Goal: Task Accomplishment & Management: Manage account settings

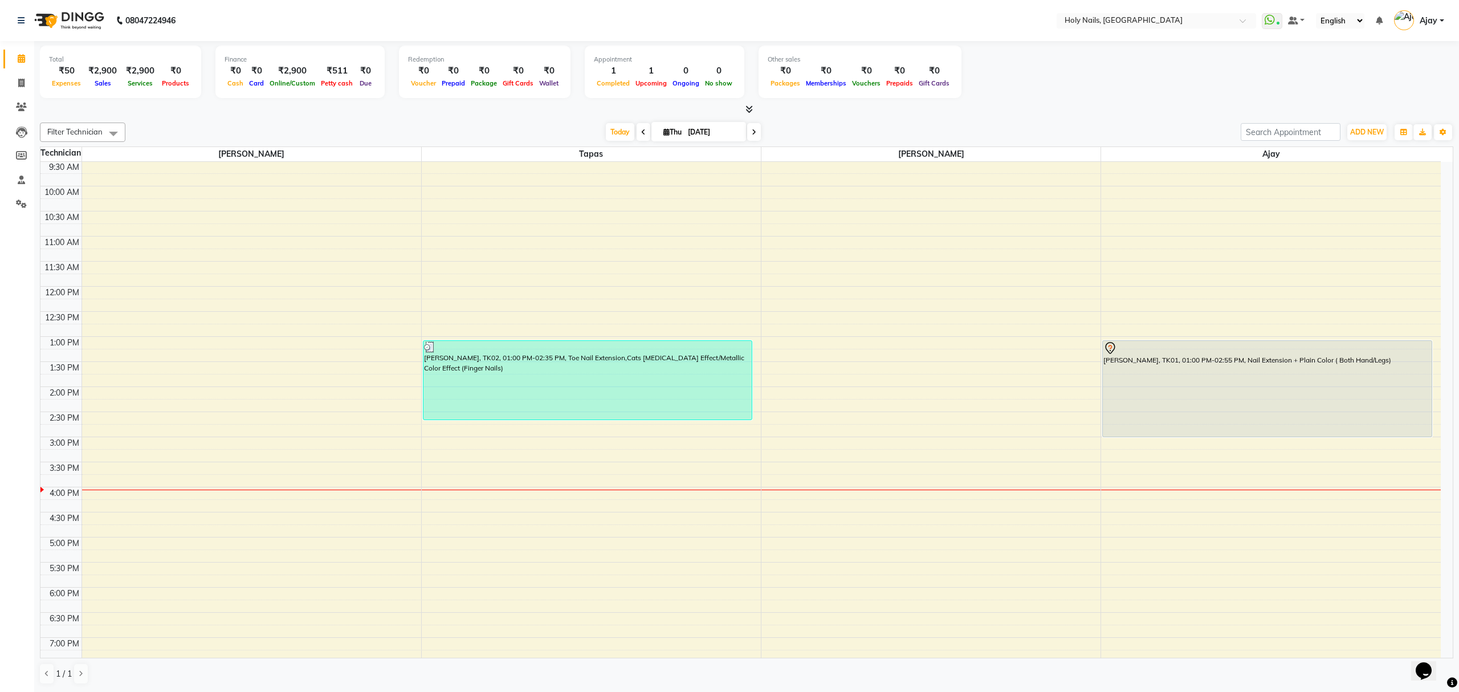
scroll to position [165, 0]
click at [141, 471] on div "8:00 AM 8:30 AM 9:00 AM 9:30 AM 10:00 AM 10:30 AM 11:00 AM 11:30 AM 12:00 PM 12…" at bounding box center [740, 411] width 1400 height 651
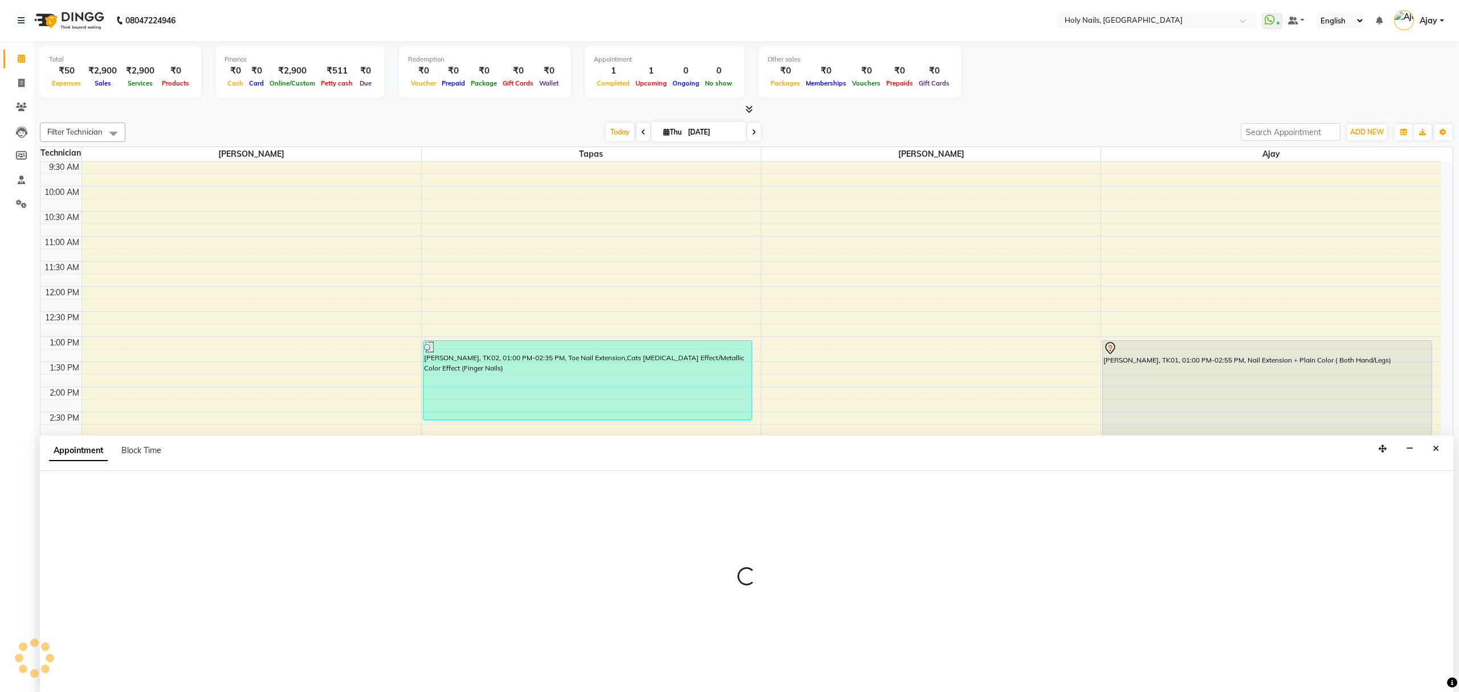
select select "43997"
select select "tentative"
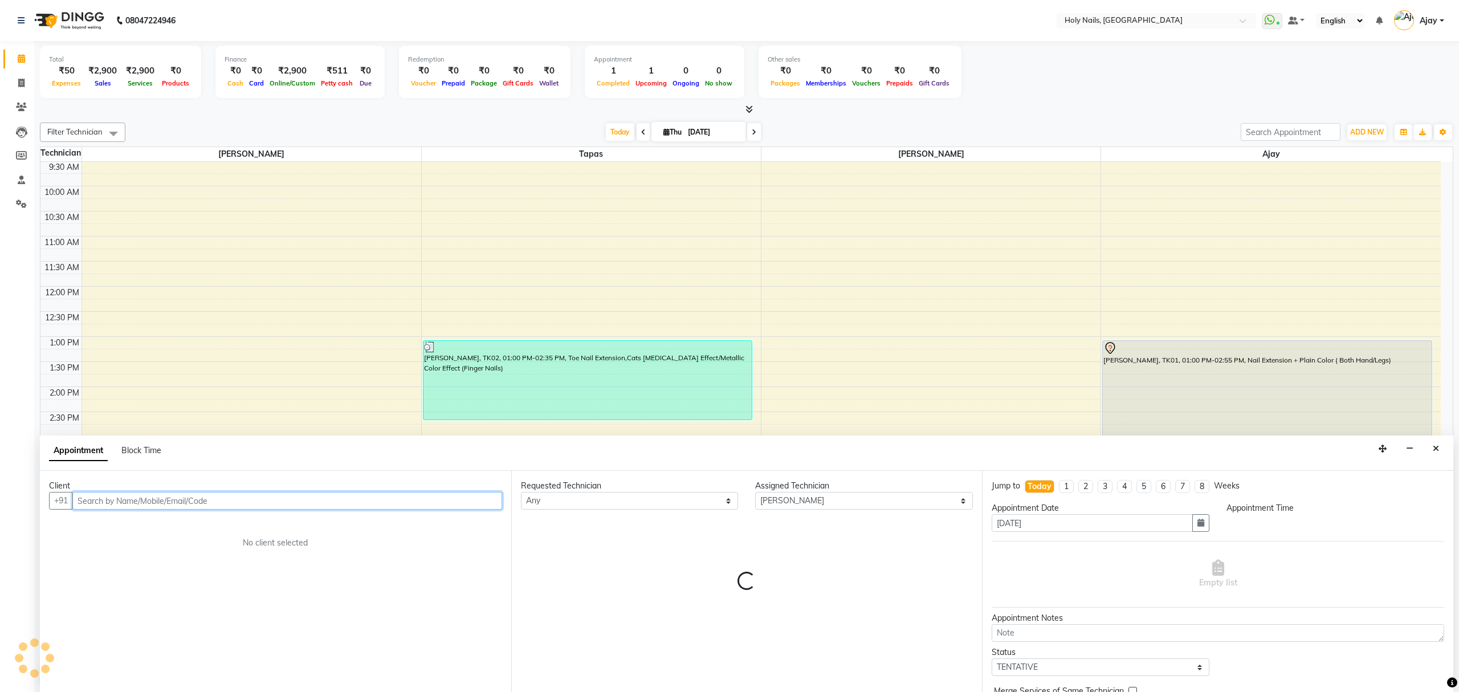
select select "930"
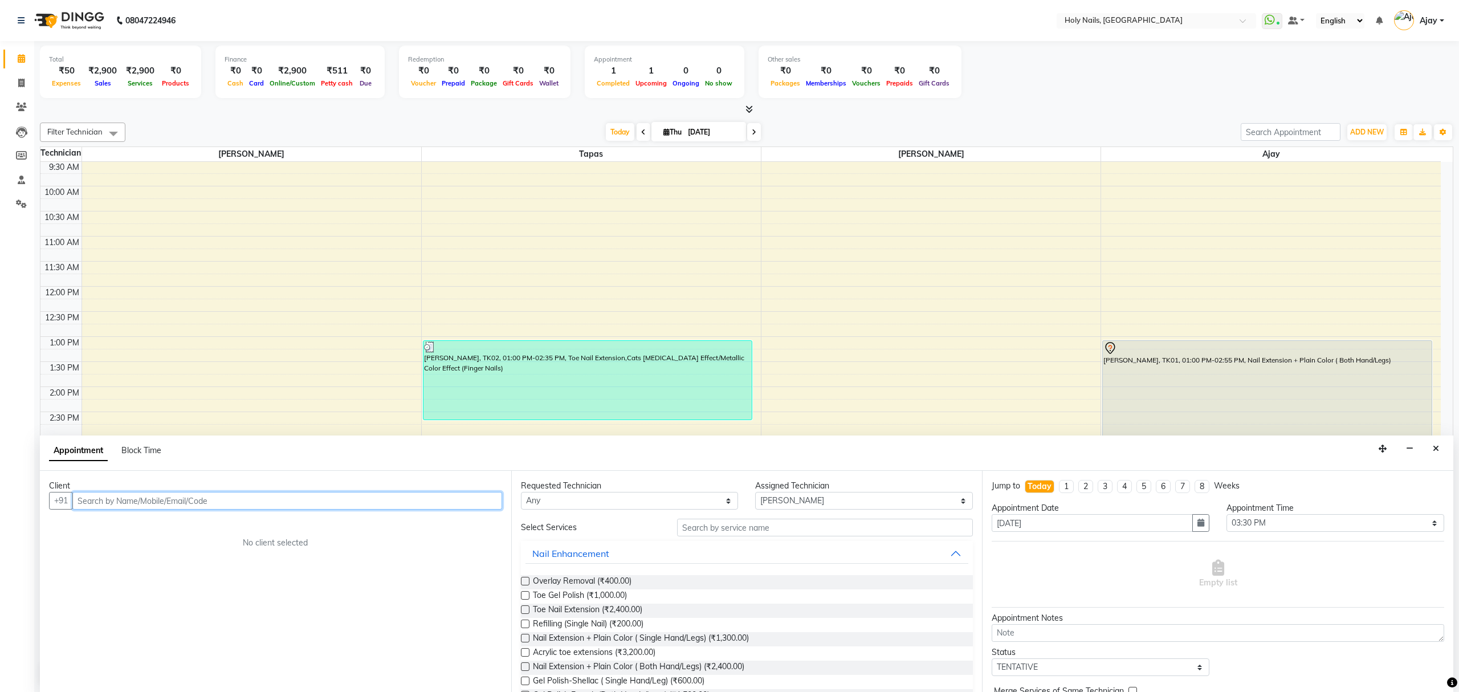
click at [234, 502] on input "text" at bounding box center [287, 501] width 430 height 18
click at [340, 498] on input "text" at bounding box center [287, 501] width 430 height 18
type input "9920848404"
click at [482, 503] on span "Add Client" at bounding box center [478, 500] width 38 height 10
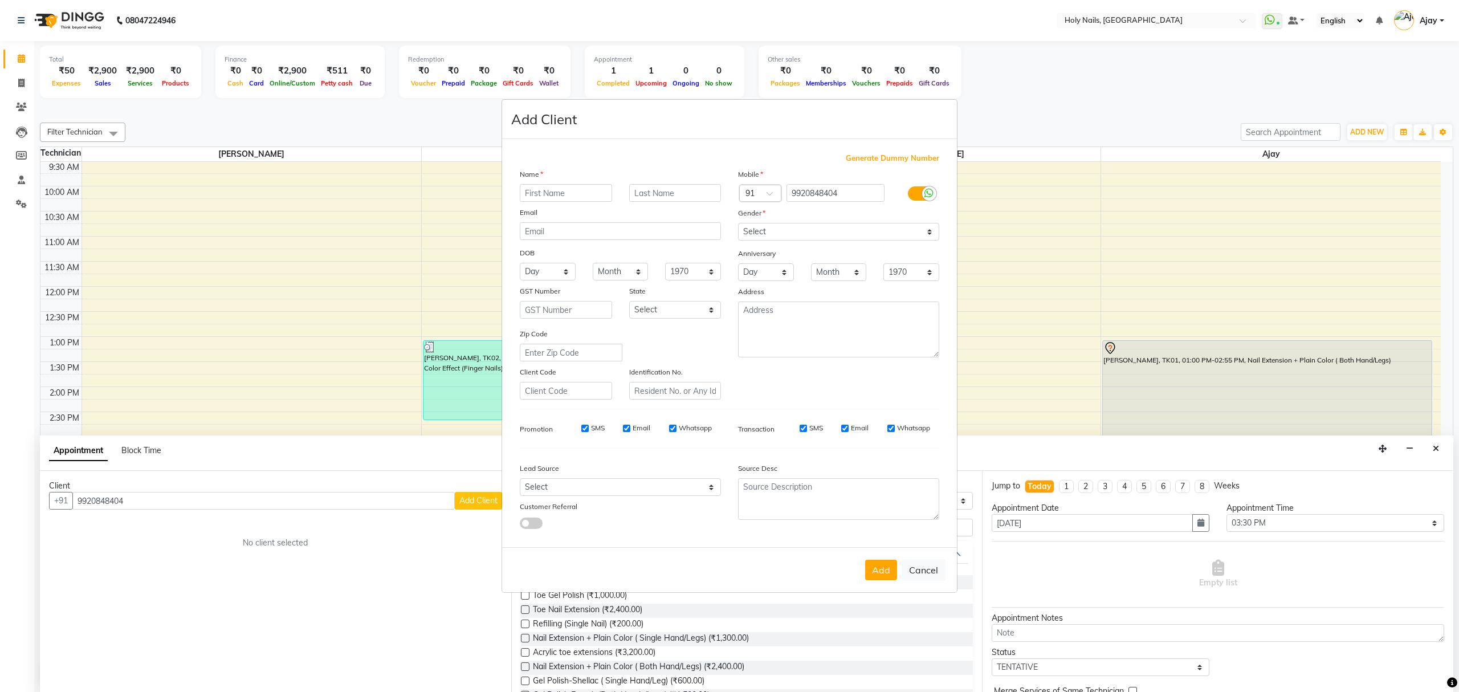
click at [575, 189] on input "text" at bounding box center [566, 193] width 92 height 18
type input "Boishali"
click at [926, 233] on select "Select Male Female Other Prefer Not To Say" at bounding box center [838, 232] width 201 height 18
select select "female"
click at [738, 224] on select "Select Male Female Other Prefer Not To Say" at bounding box center [838, 232] width 201 height 18
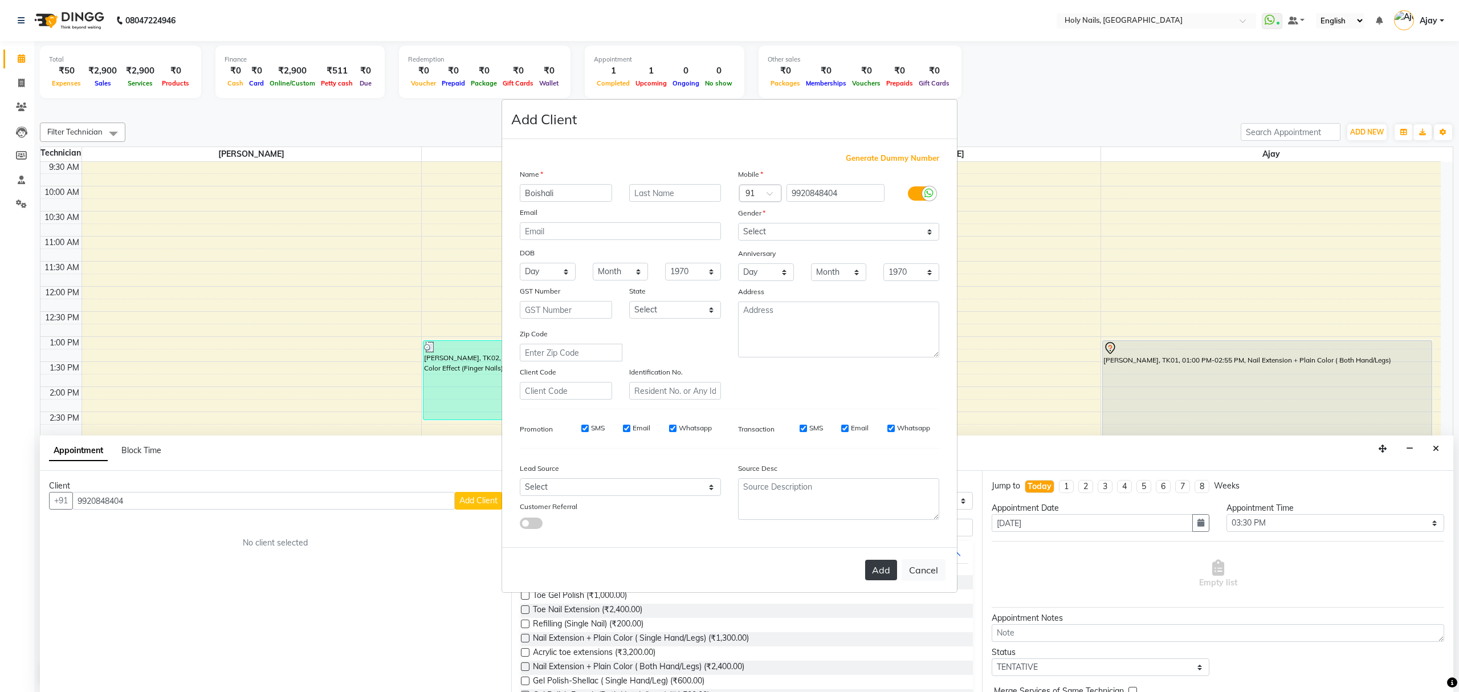
click at [881, 568] on button "Add" at bounding box center [881, 570] width 32 height 21
type input "99******04"
select select
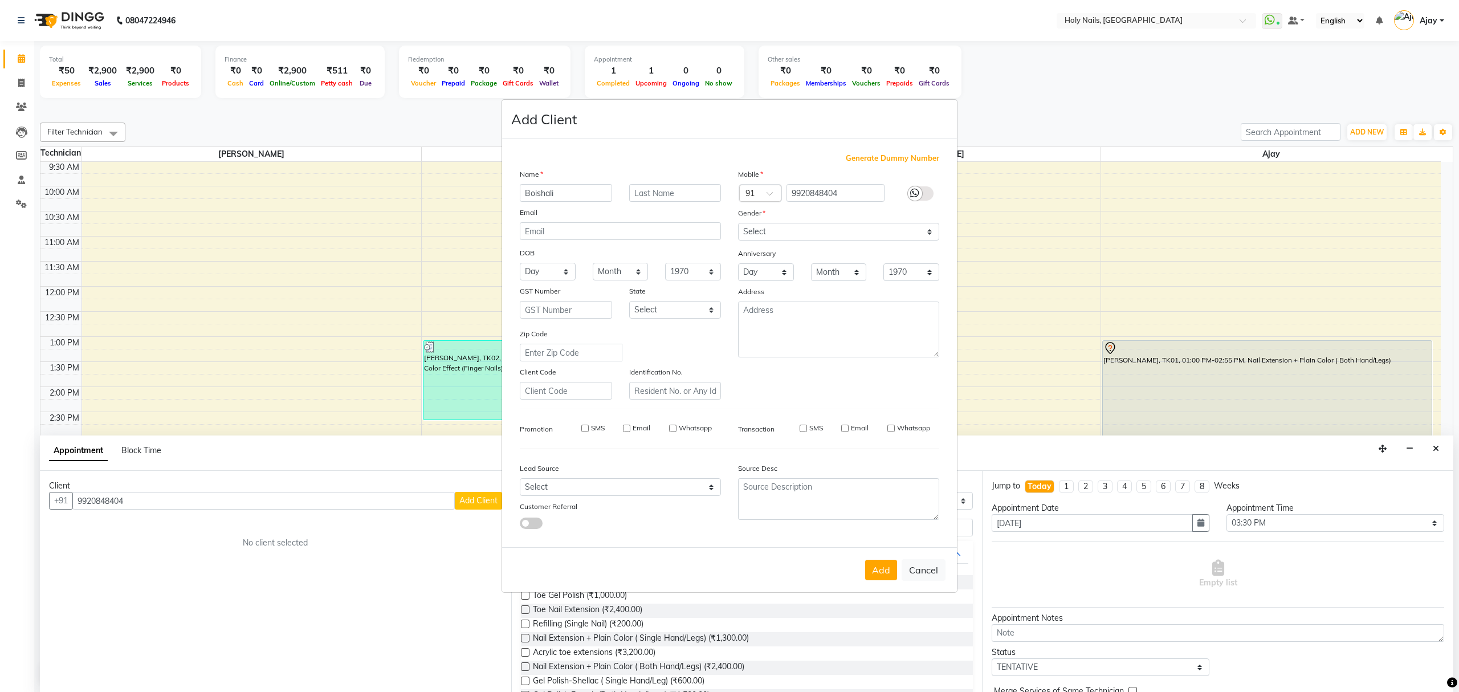
select select
checkbox input "false"
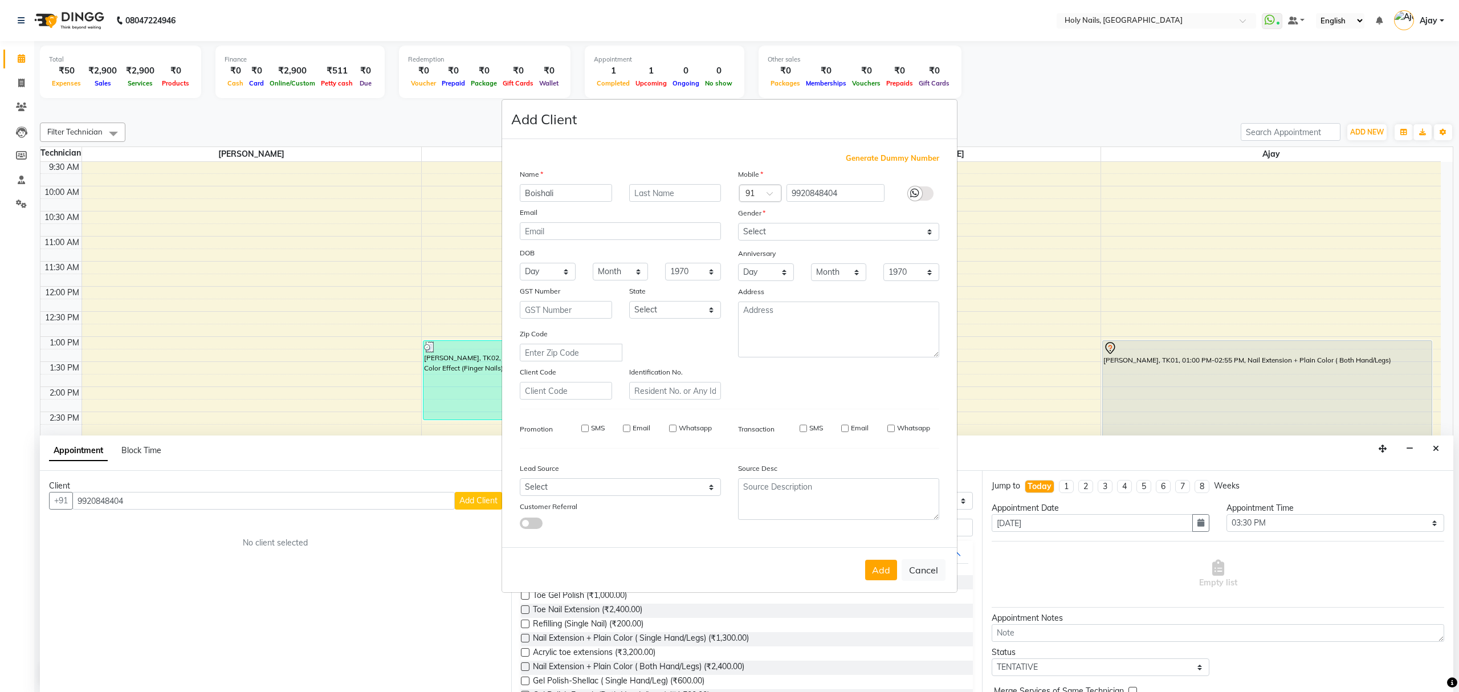
checkbox input "false"
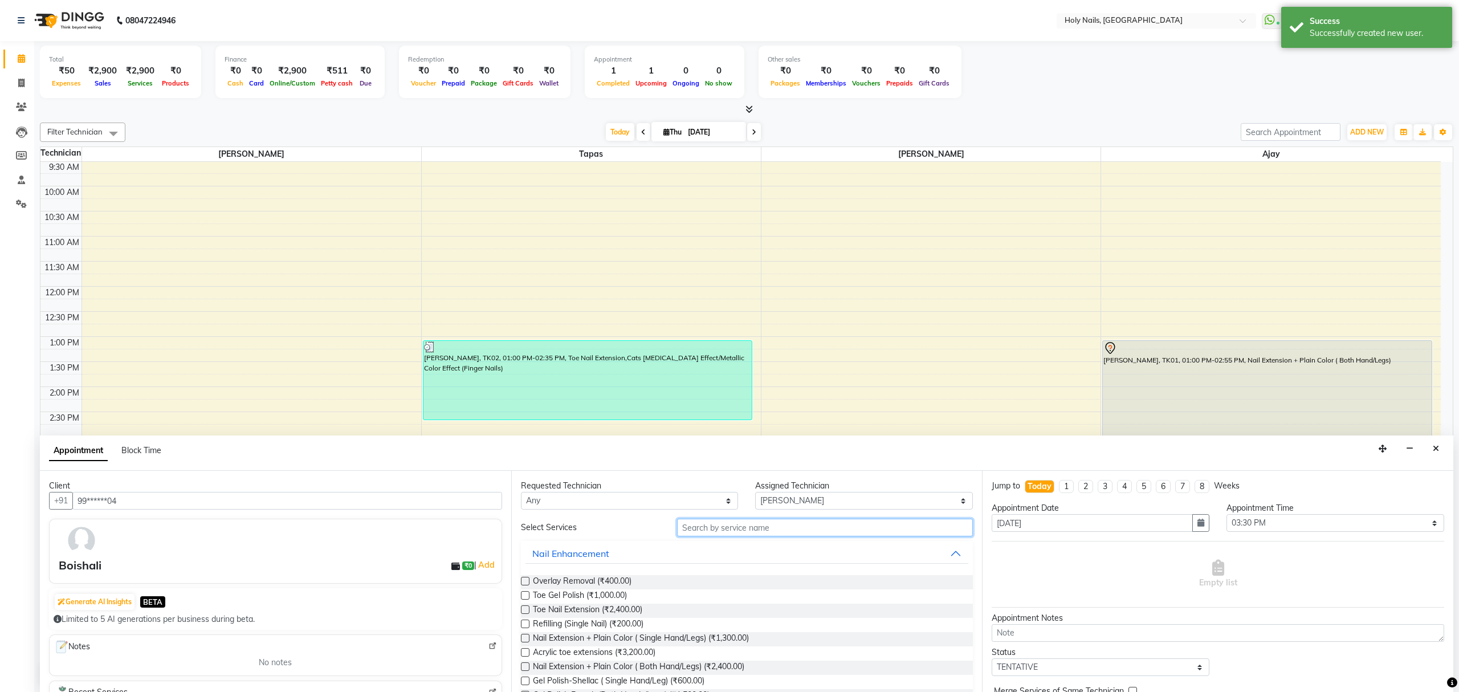
click at [817, 524] on input "text" at bounding box center [825, 528] width 296 height 18
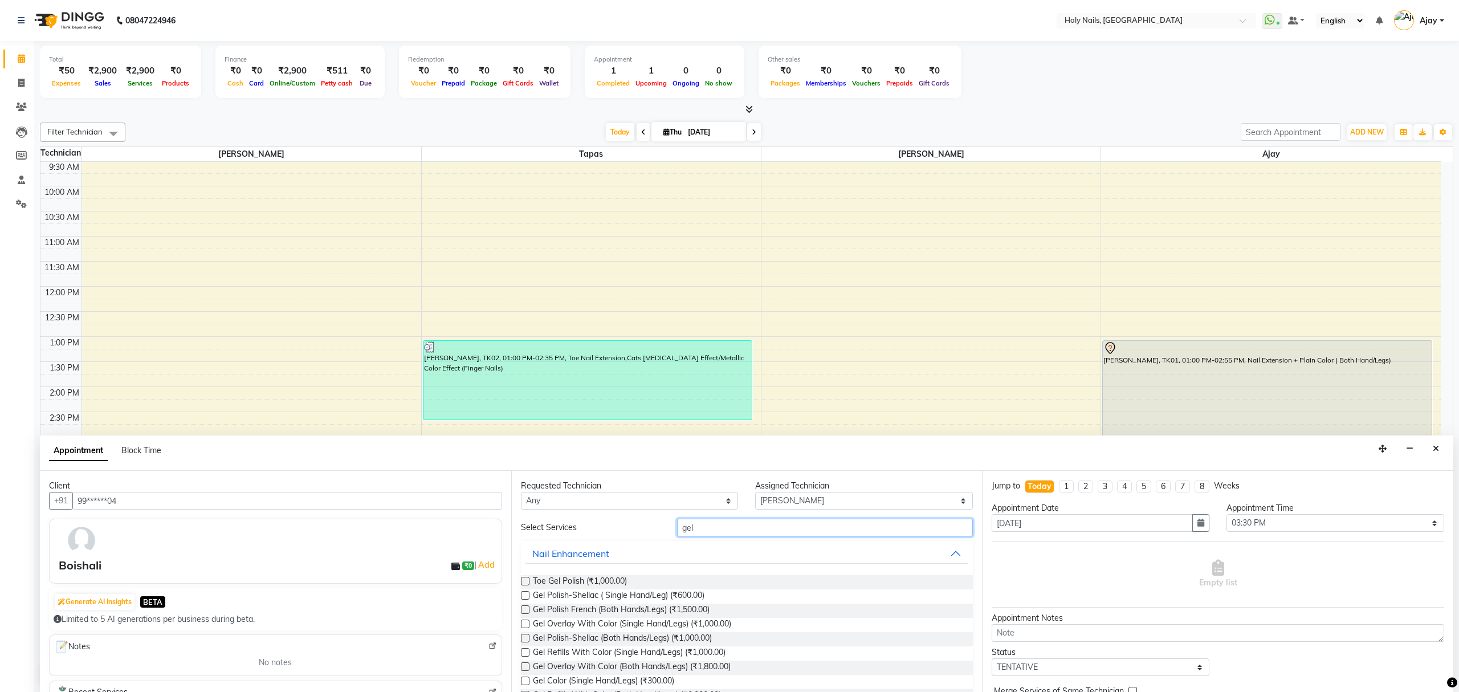
type input "gel"
click at [528, 637] on label at bounding box center [525, 638] width 9 height 9
click at [528, 637] on input "checkbox" at bounding box center [524, 639] width 7 height 7
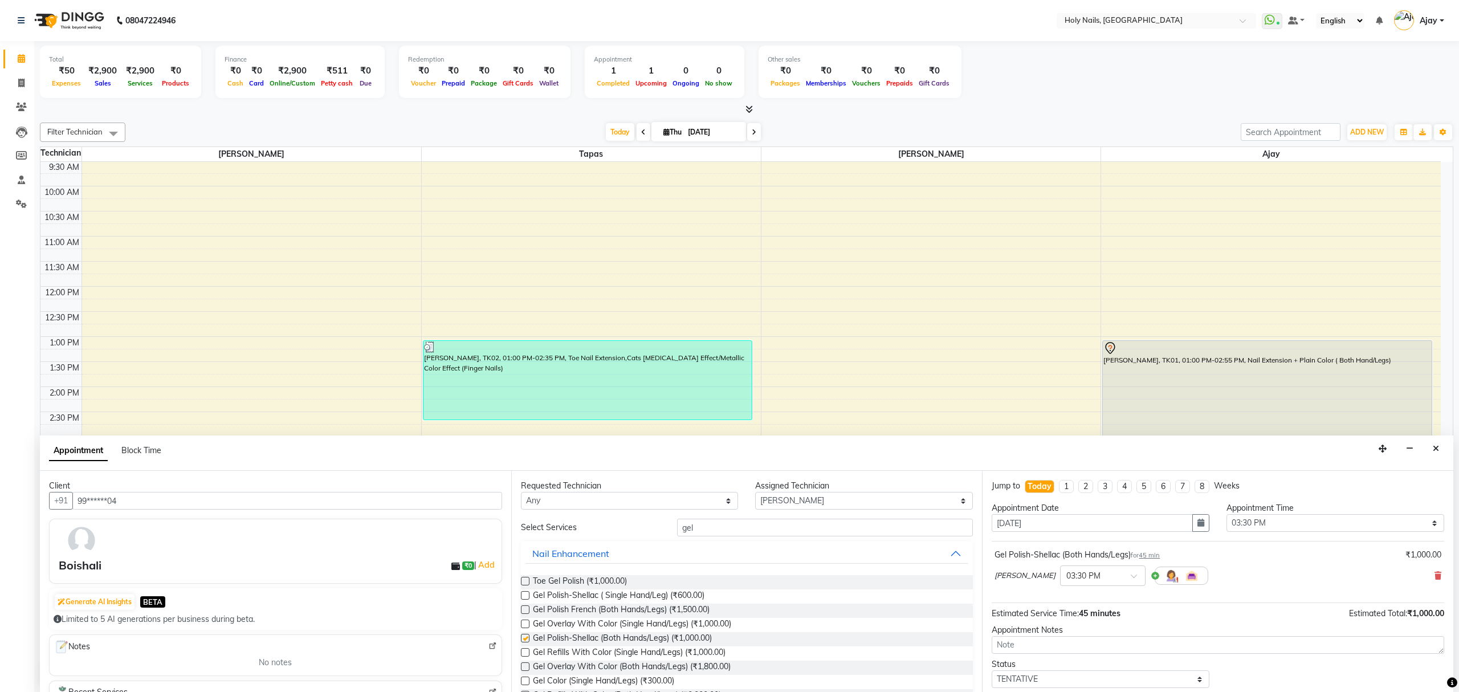
checkbox input "false"
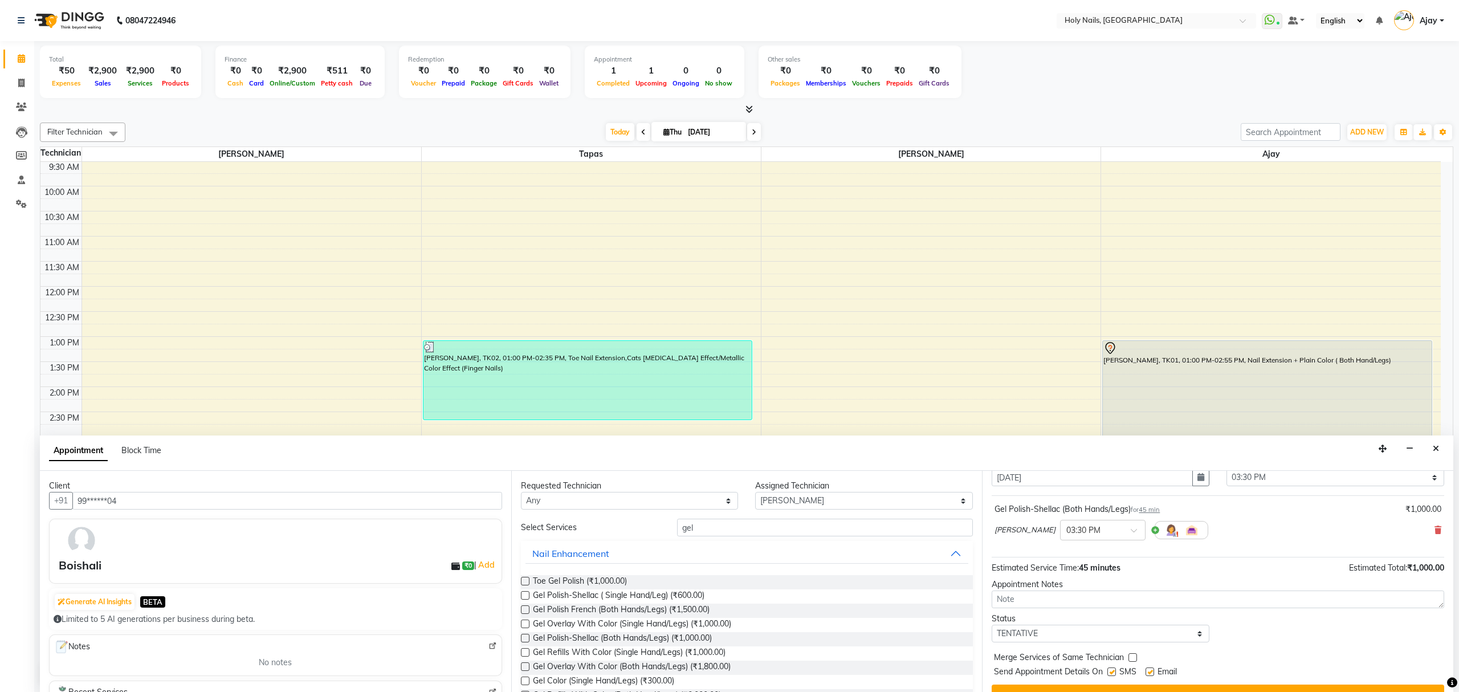
scroll to position [69, 0]
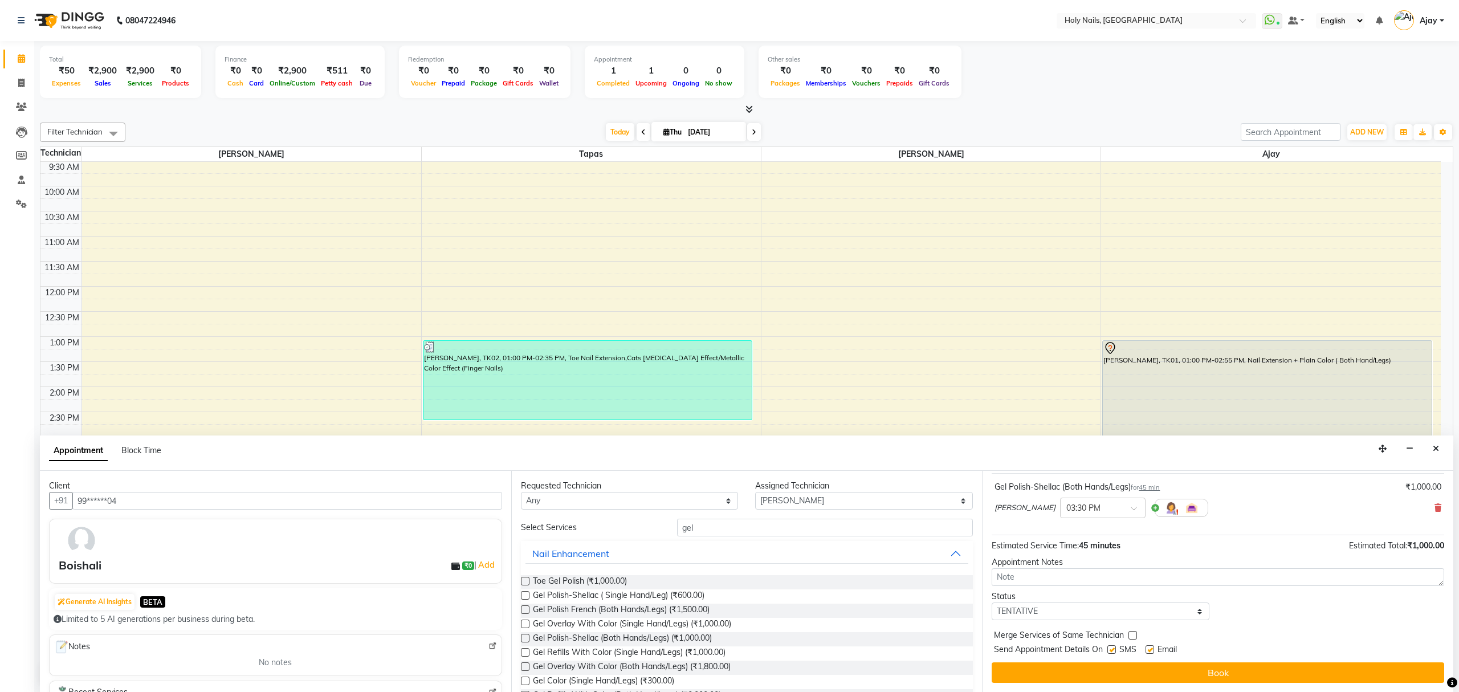
click at [1264, 670] on button "Book" at bounding box center [1218, 672] width 453 height 21
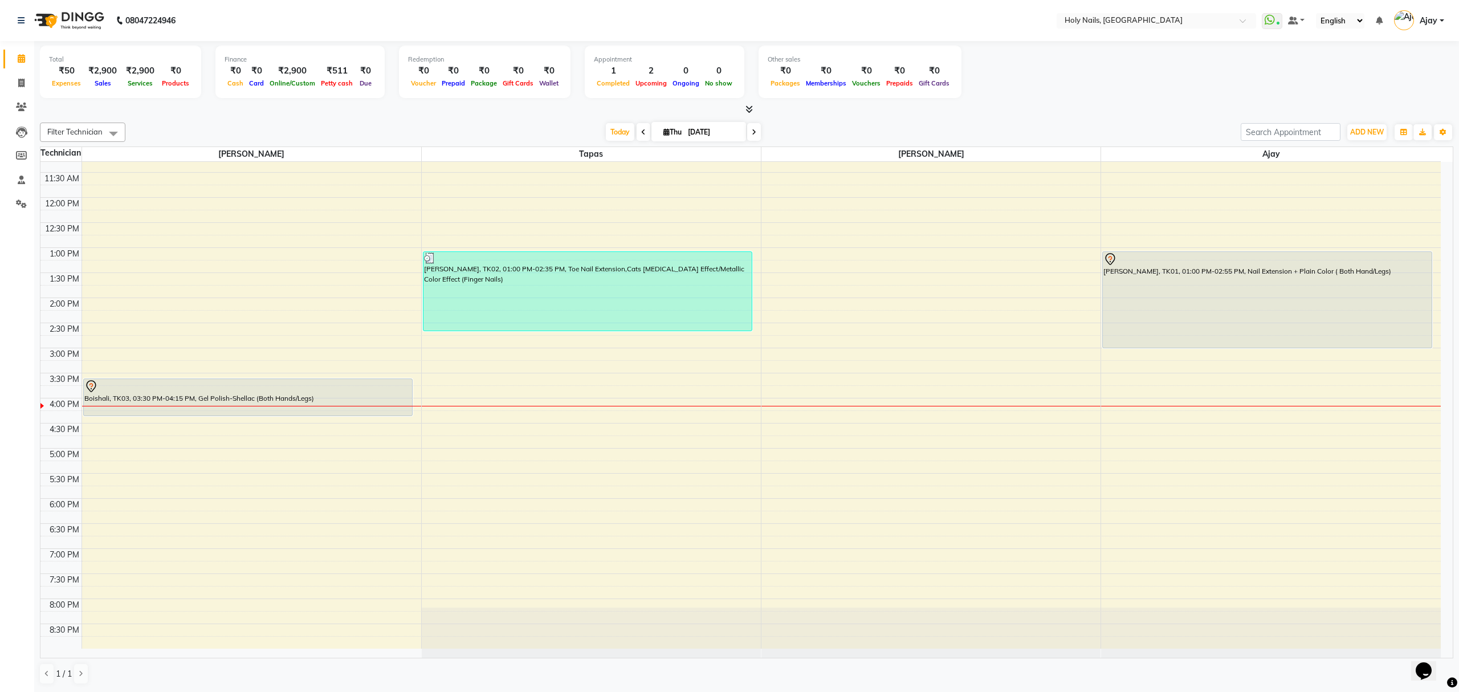
scroll to position [165, 0]
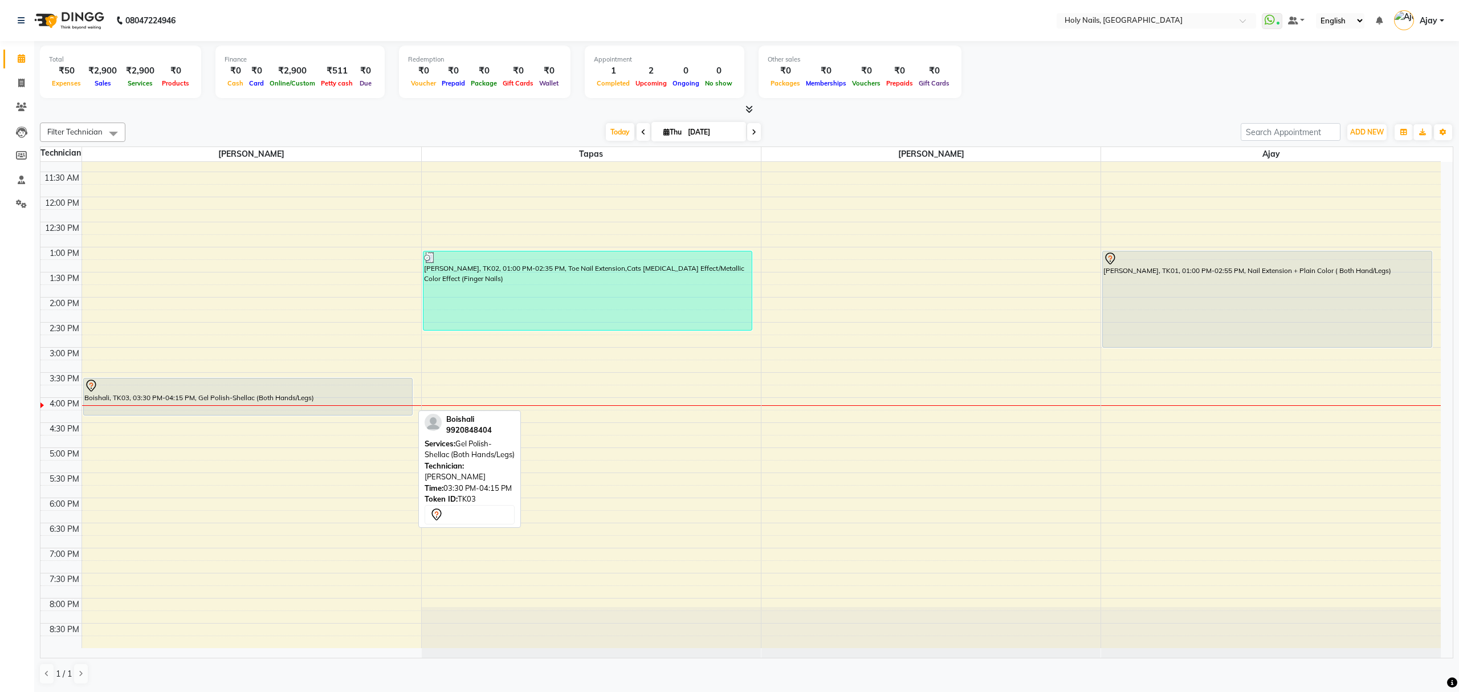
click at [323, 386] on div at bounding box center [247, 386] width 327 height 14
select select "7"
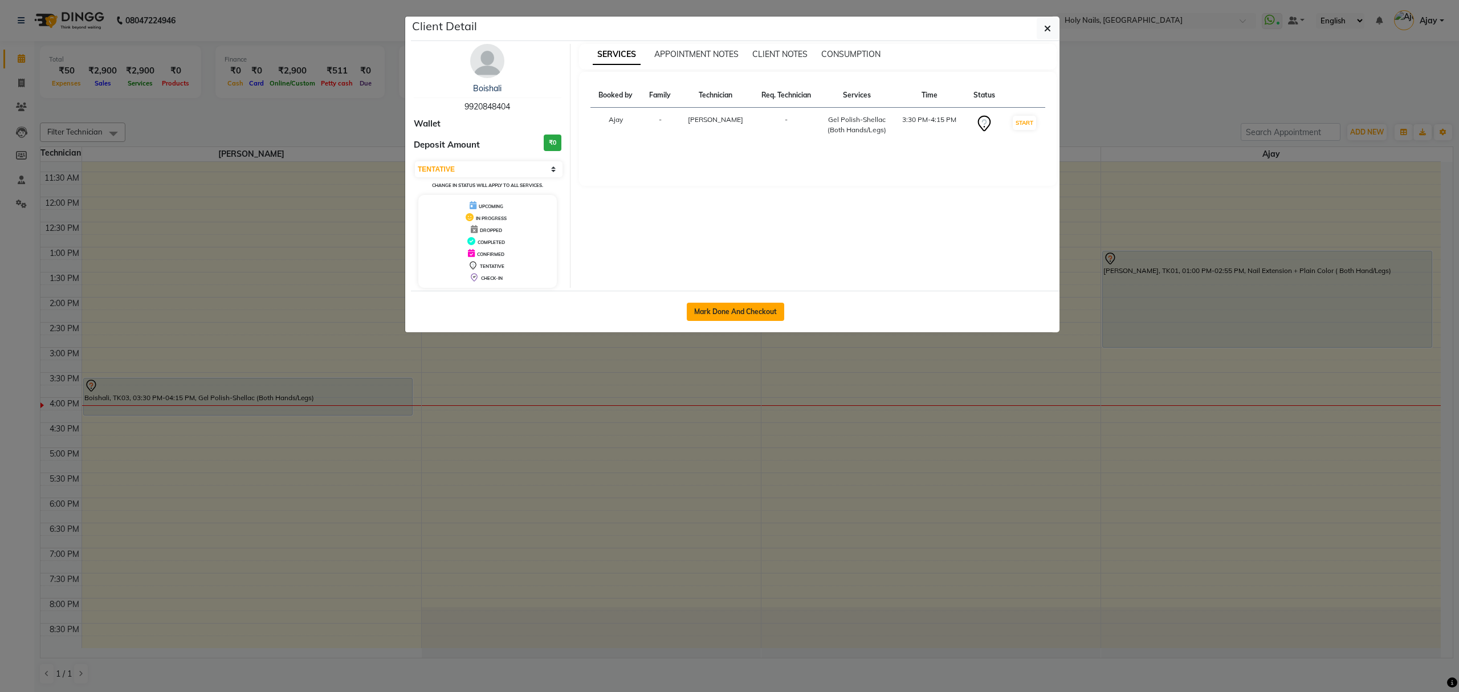
click at [724, 319] on button "Mark Done And Checkout" at bounding box center [735, 312] width 97 height 18
select select "service"
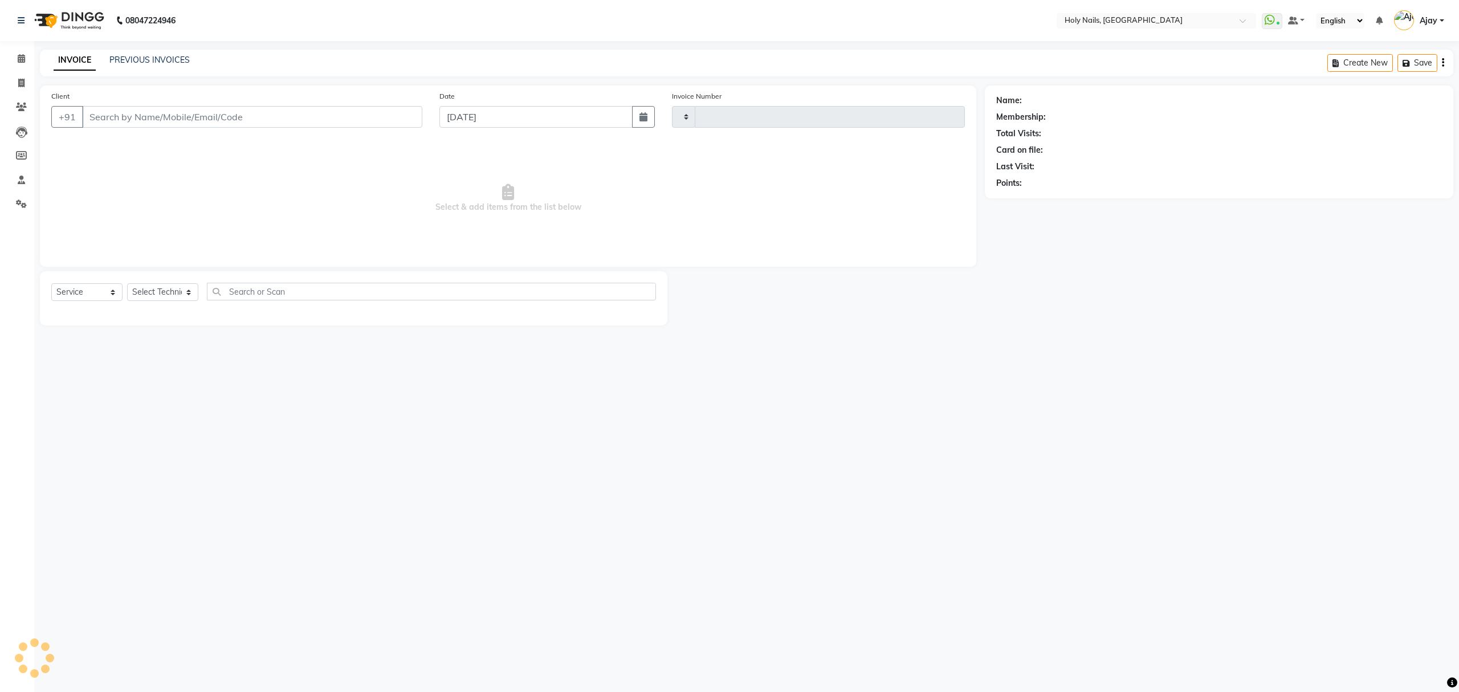
type input "0564"
select select "3"
select select "6066"
type input "99******04"
select select "43997"
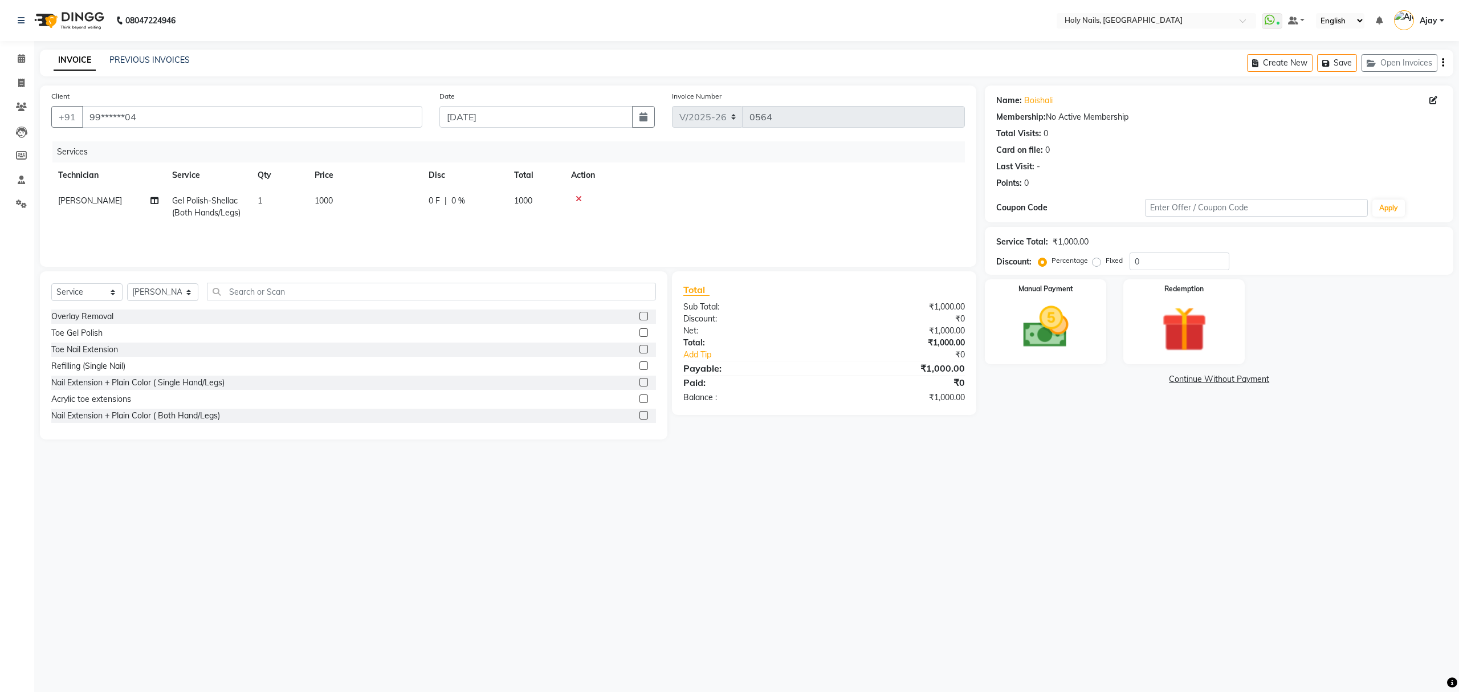
click at [1106, 261] on label "Fixed" at bounding box center [1114, 260] width 17 height 10
click at [1095, 261] on input "Fixed" at bounding box center [1099, 260] width 8 height 8
radio input "true"
click at [1174, 262] on input "0" at bounding box center [1180, 261] width 100 height 18
type input "300"
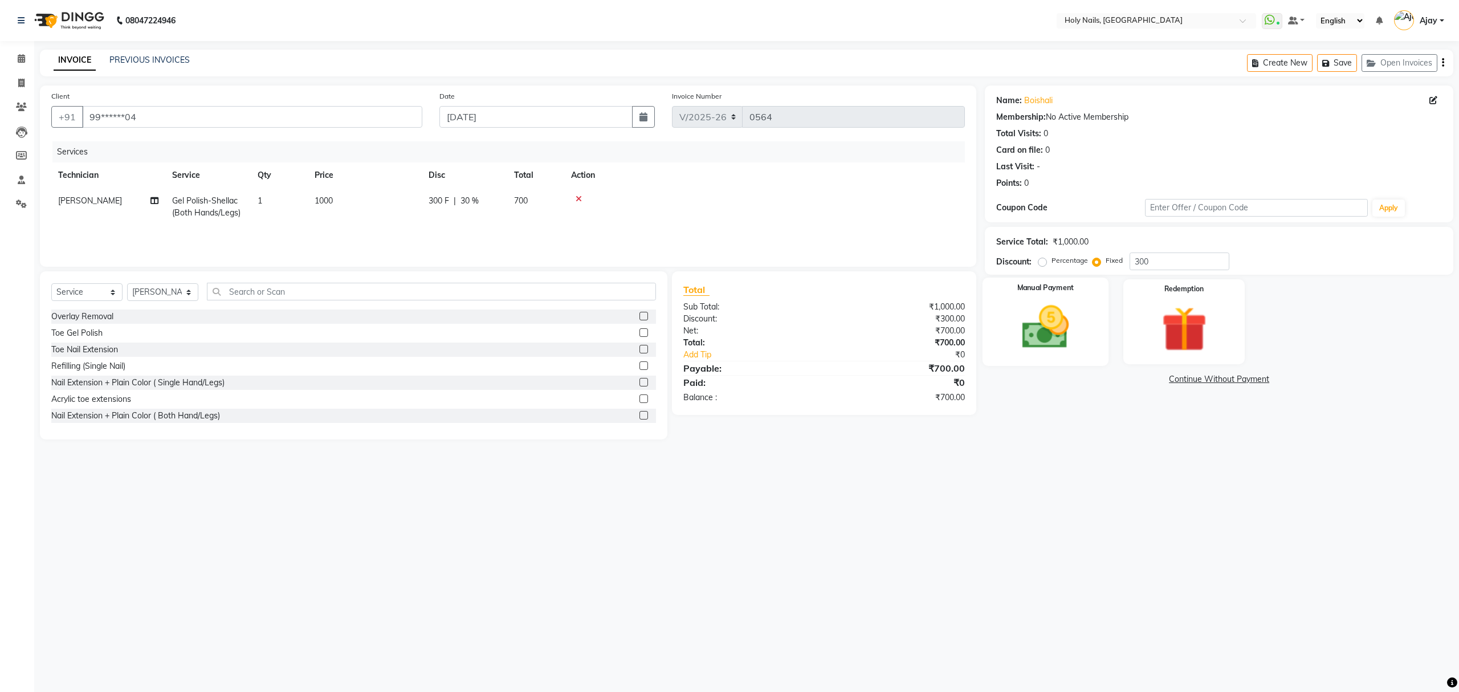
click at [1020, 318] on img at bounding box center [1045, 327] width 77 height 55
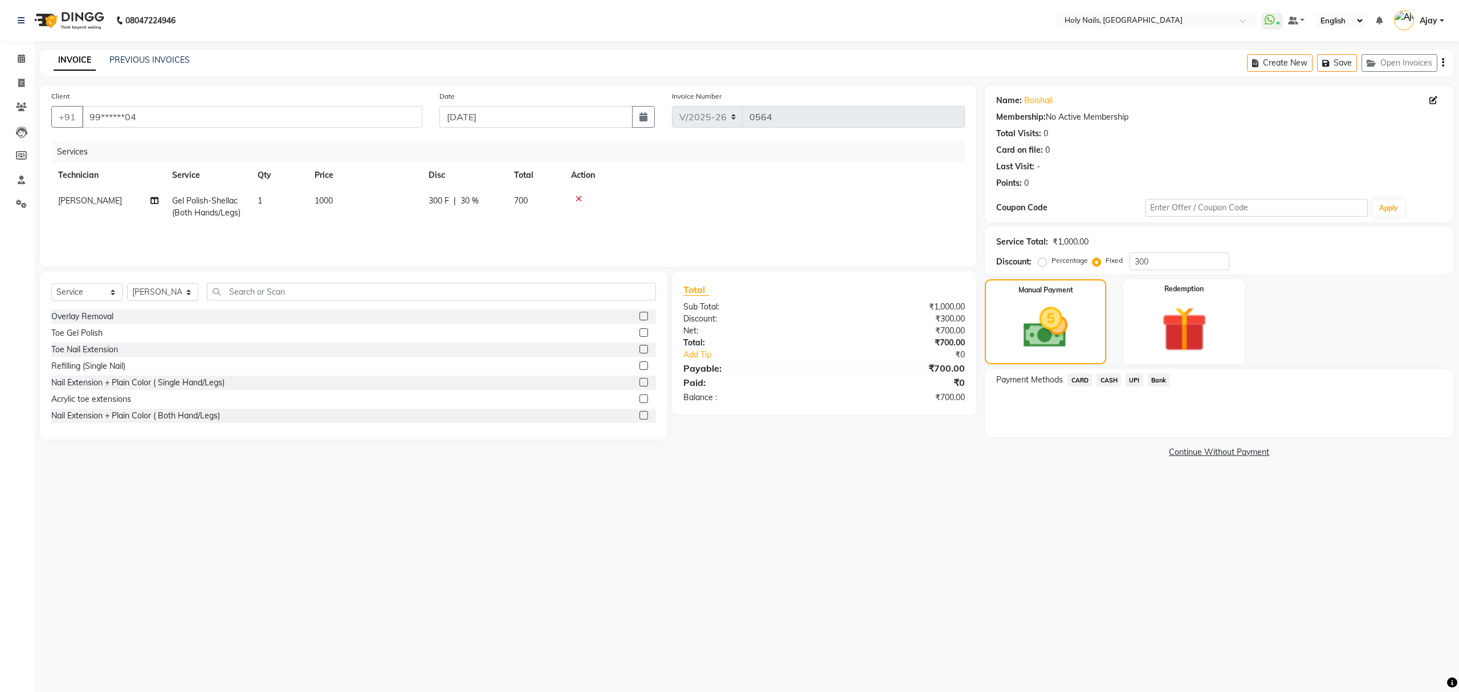
click at [1129, 379] on span "UPI" at bounding box center [1135, 379] width 18 height 13
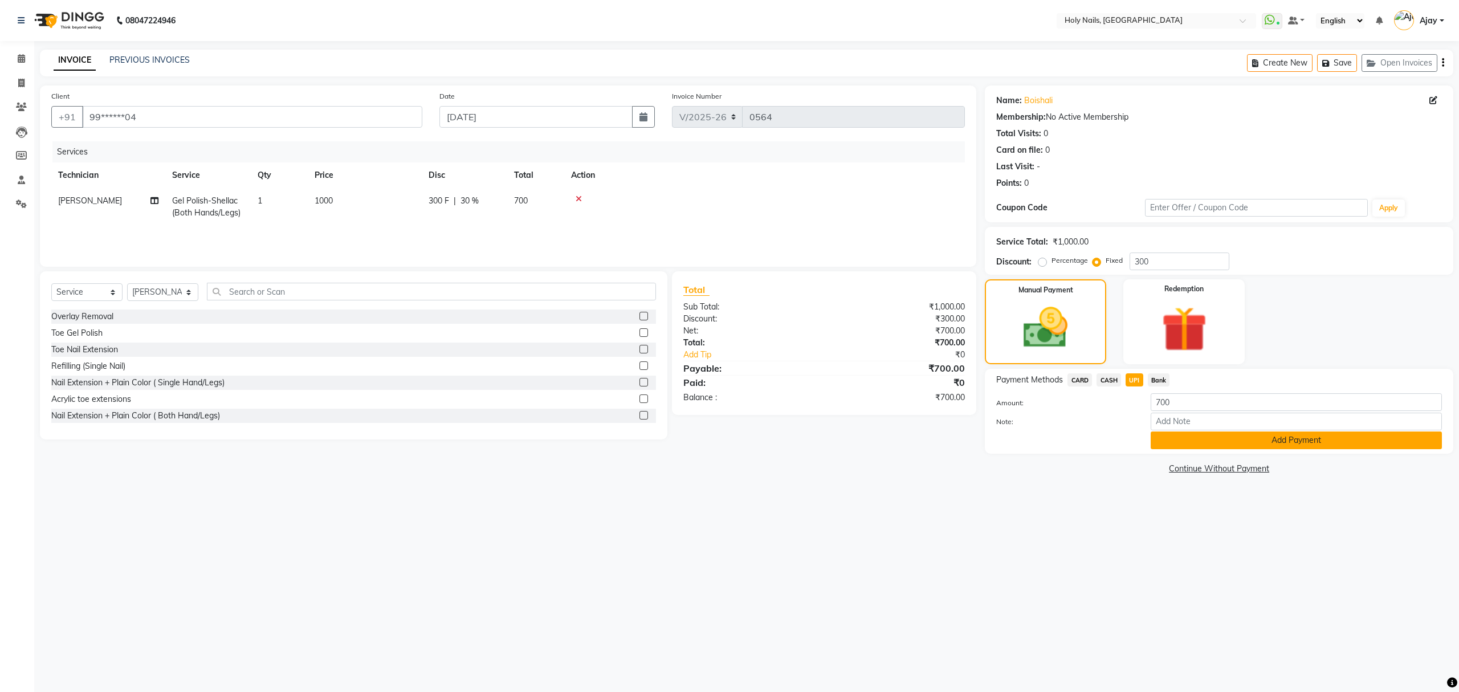
click at [1291, 449] on button "Add Payment" at bounding box center [1296, 440] width 291 height 18
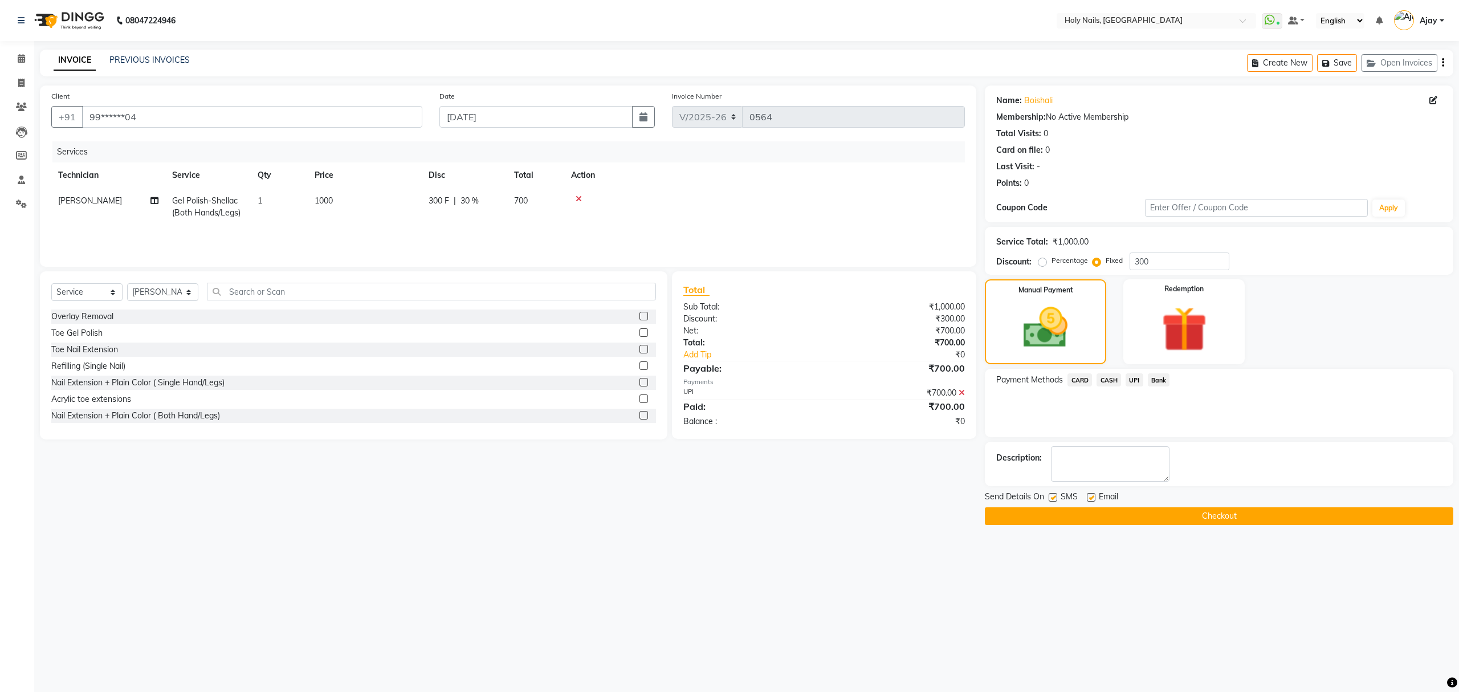
click at [1257, 516] on button "Checkout" at bounding box center [1219, 516] width 469 height 18
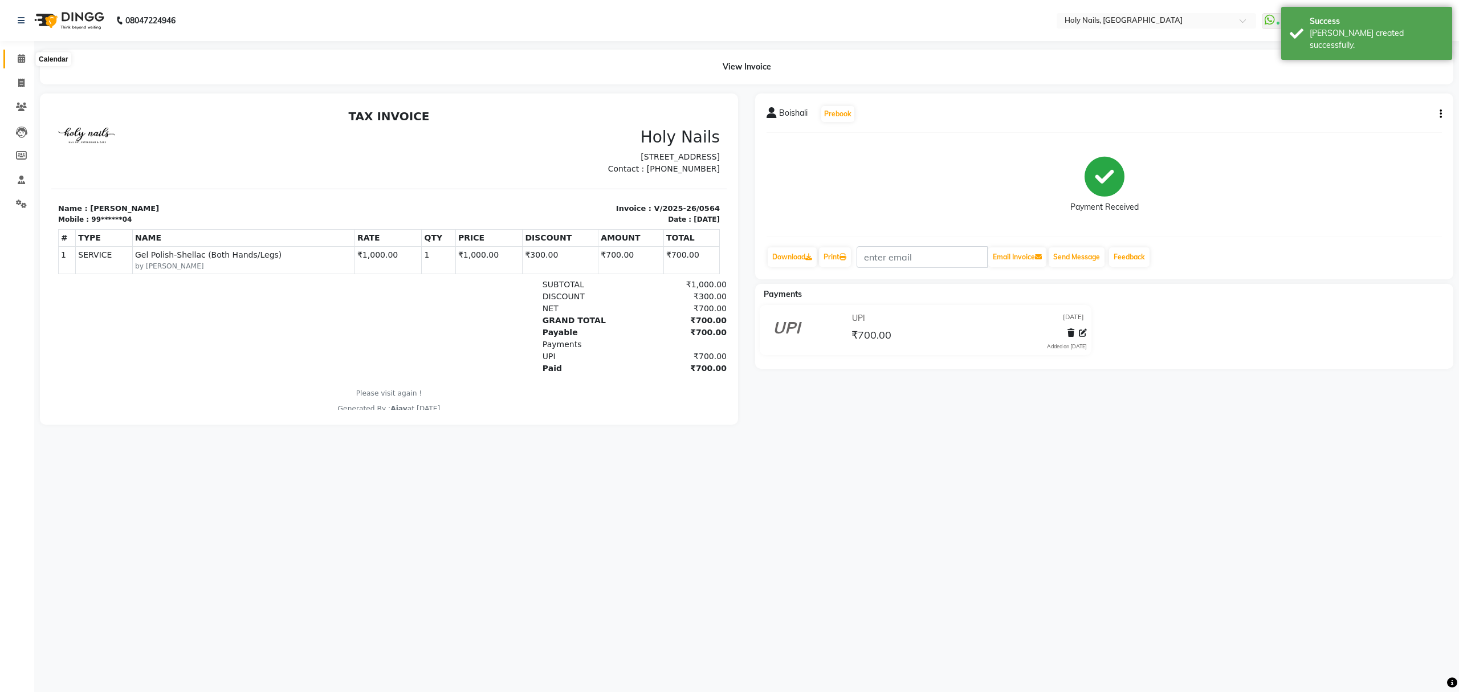
click at [21, 58] on icon at bounding box center [21, 58] width 7 height 9
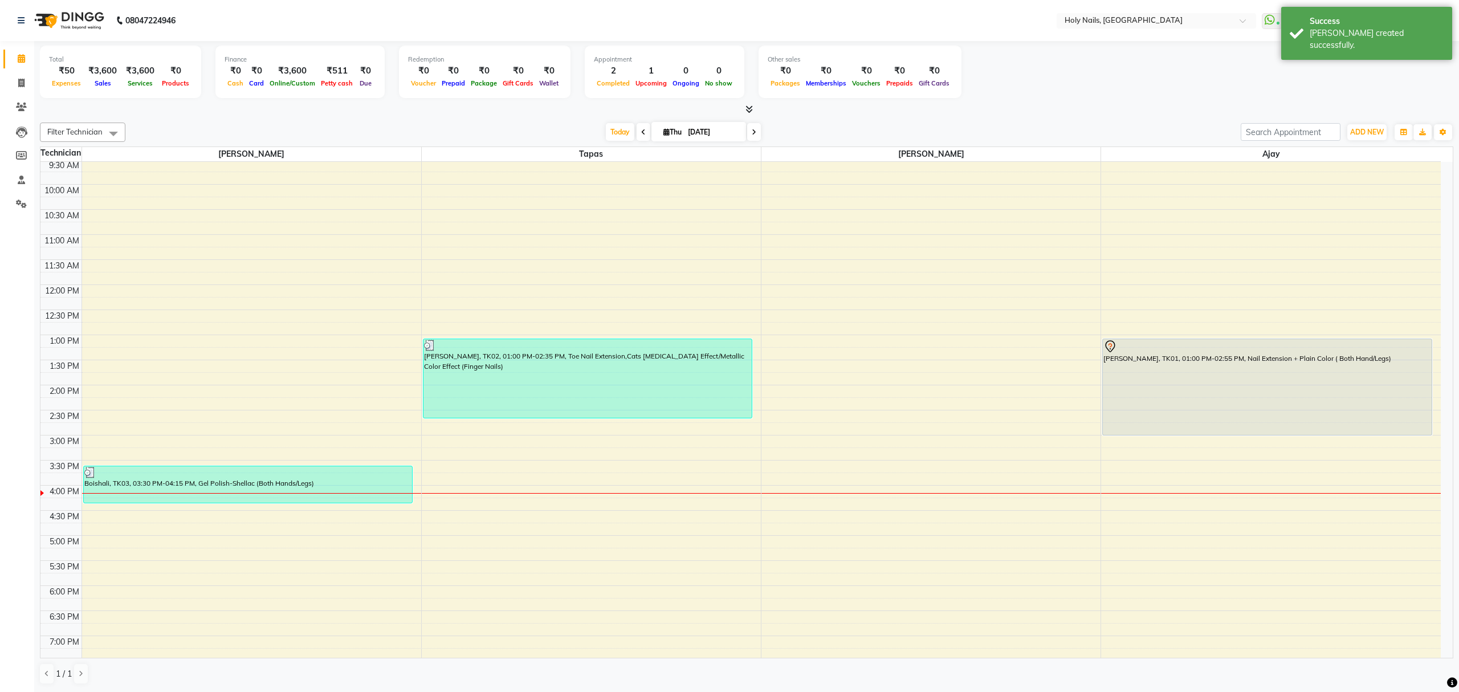
scroll to position [165, 0]
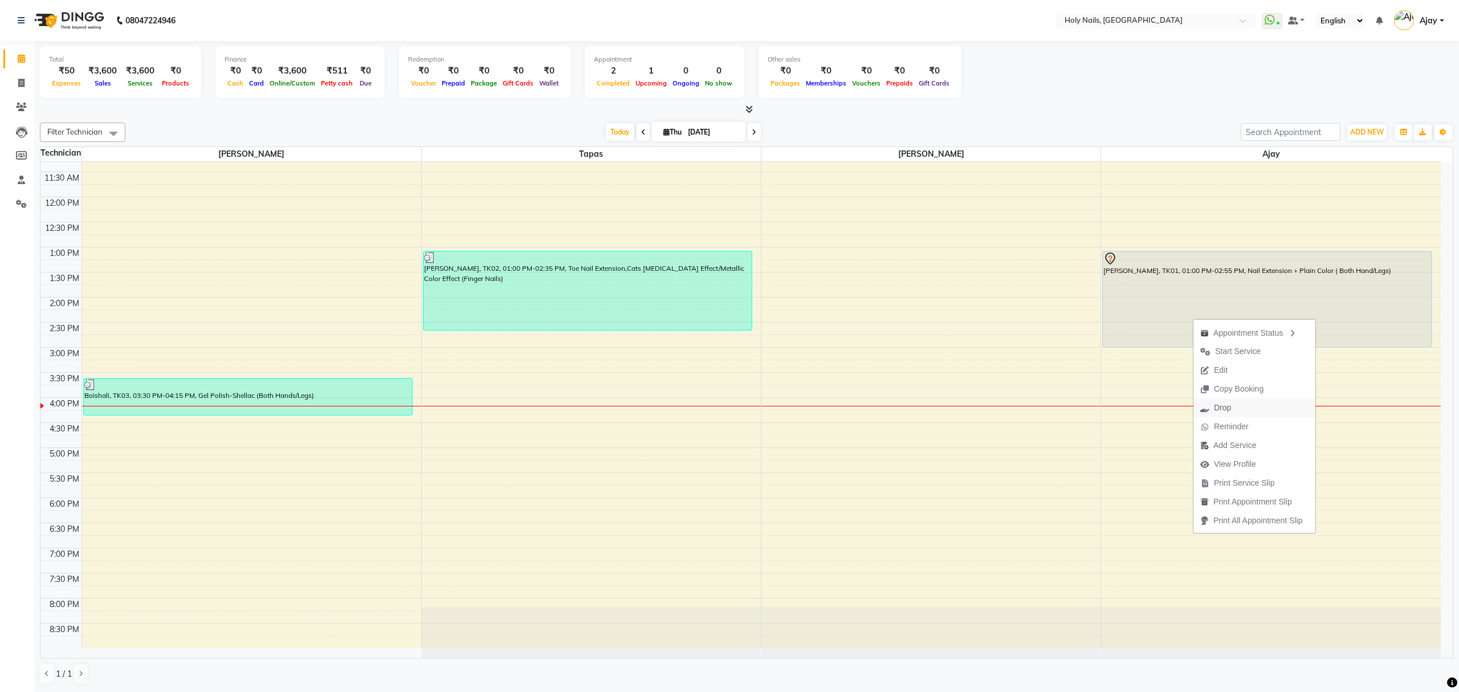
click at [1239, 402] on button "Drop" at bounding box center [1255, 407] width 122 height 19
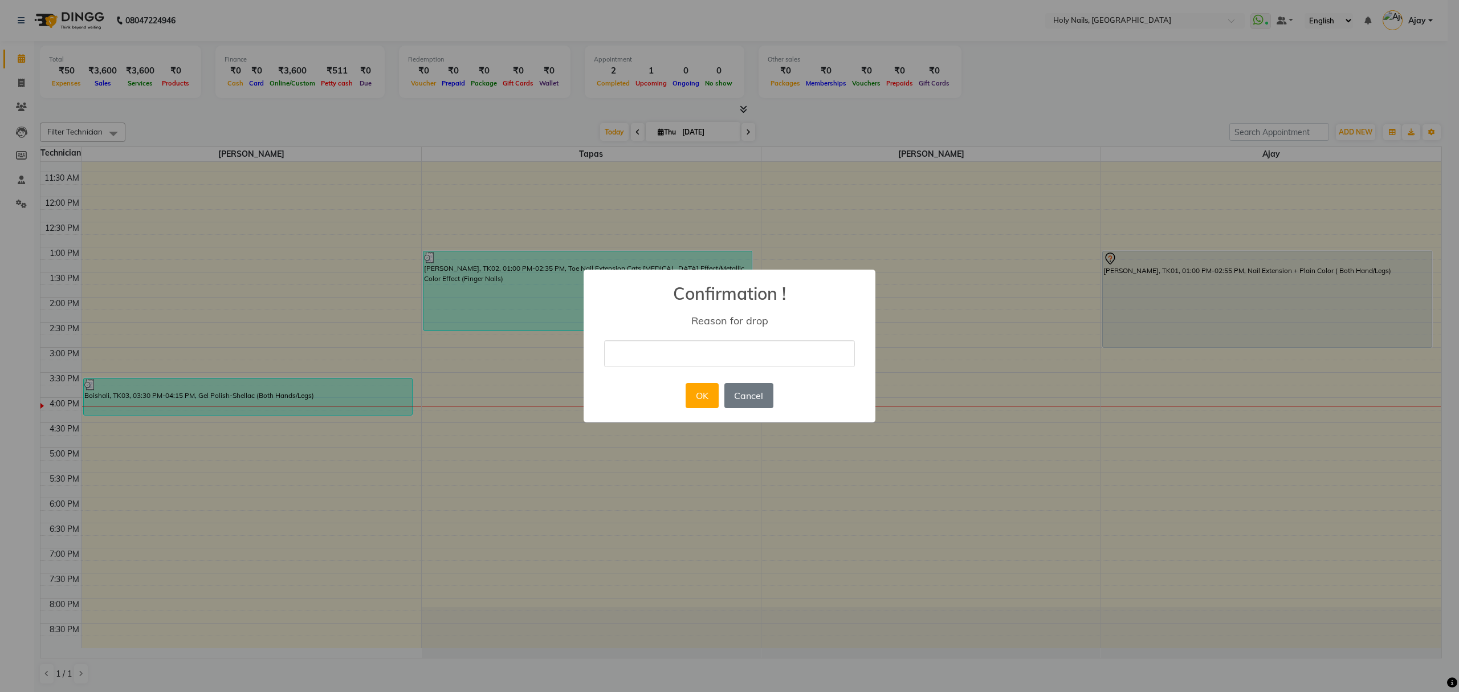
click at [723, 349] on input "text" at bounding box center [729, 353] width 251 height 27
type input "Cancelled"
click at [712, 393] on button "OK" at bounding box center [702, 395] width 32 height 25
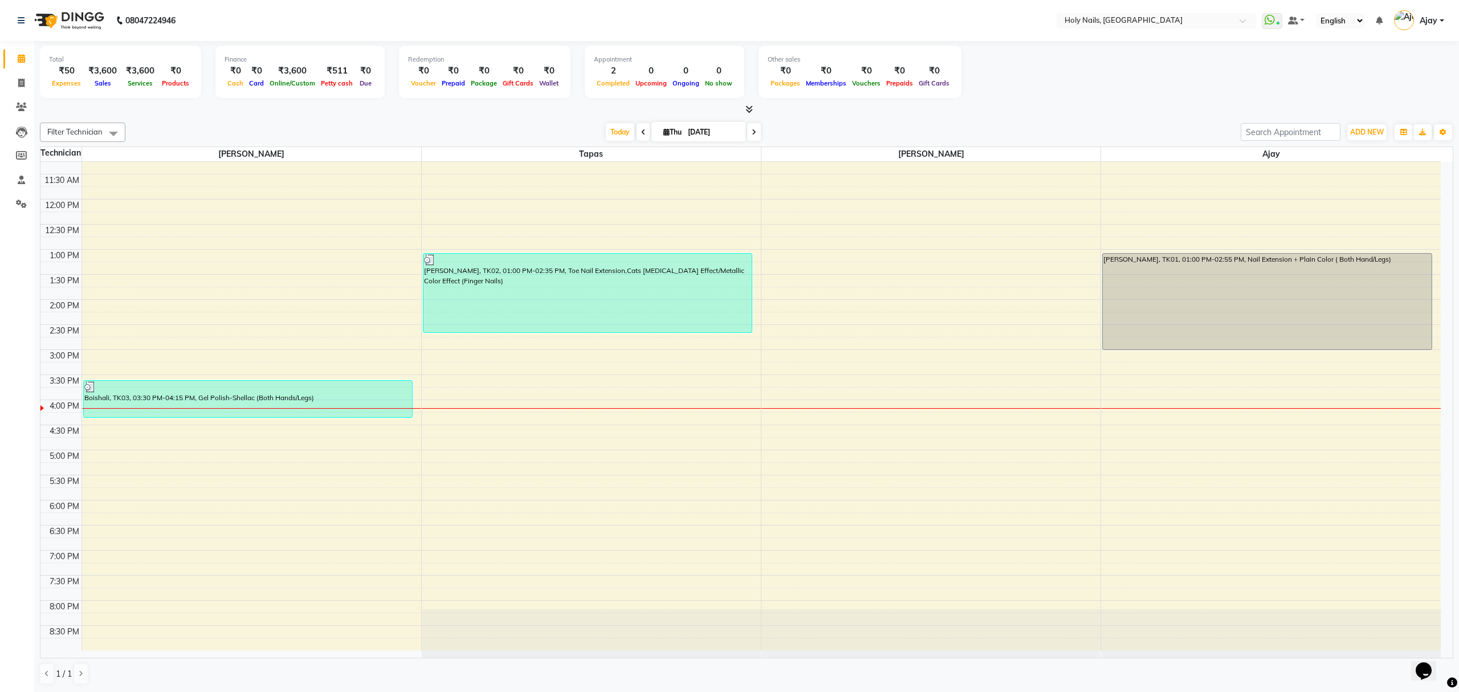
scroll to position [165, 0]
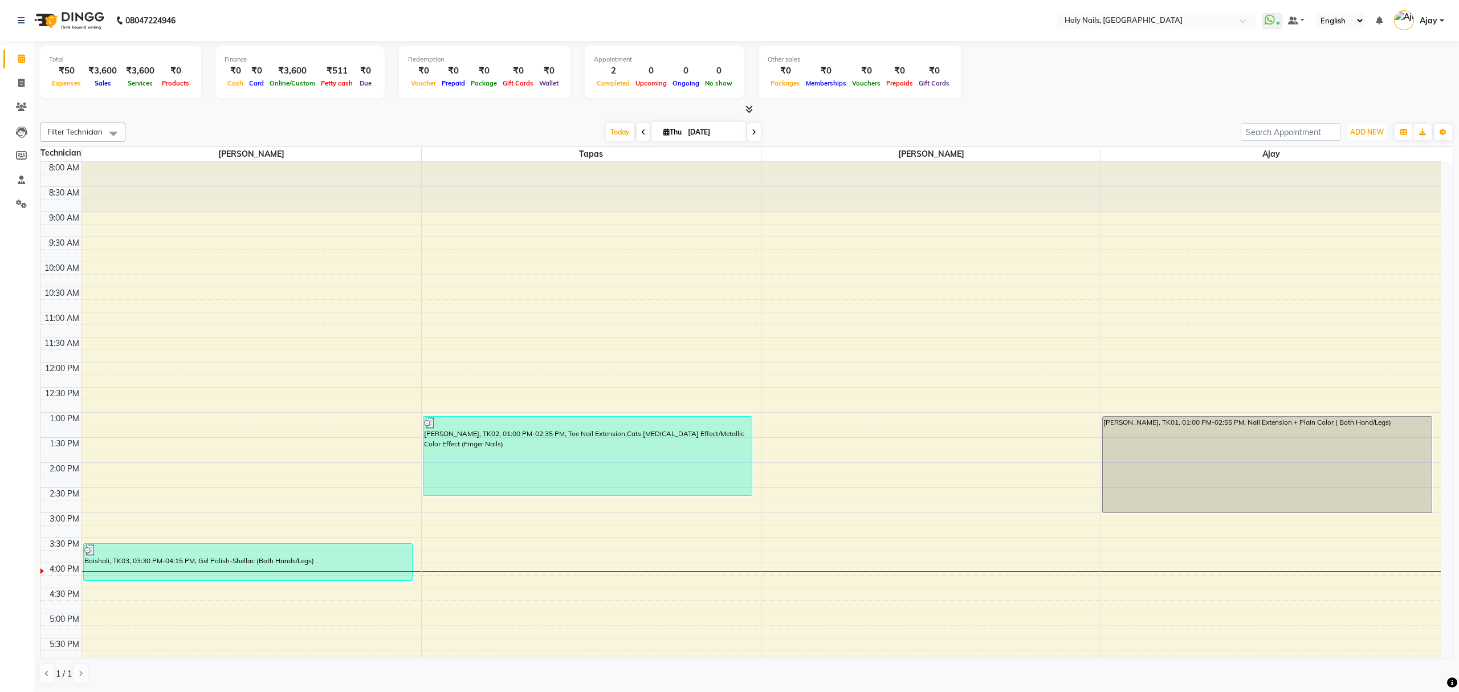
drag, startPoint x: 1373, startPoint y: 131, endPoint x: 1363, endPoint y: 149, distance: 20.7
click at [1368, 135] on span "ADD NEW" at bounding box center [1367, 132] width 34 height 9
click at [1358, 188] on link "Add Expense" at bounding box center [1341, 184] width 90 height 15
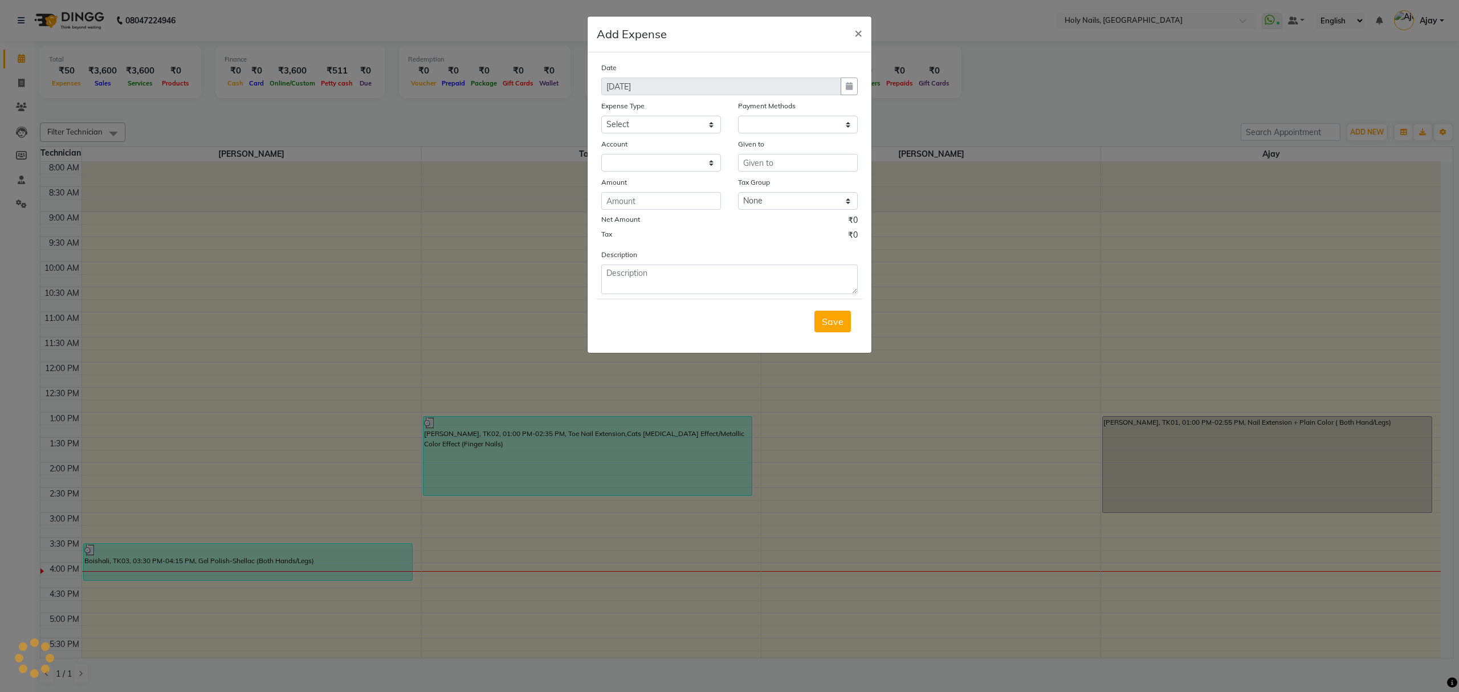
select select "1"
select select "5048"
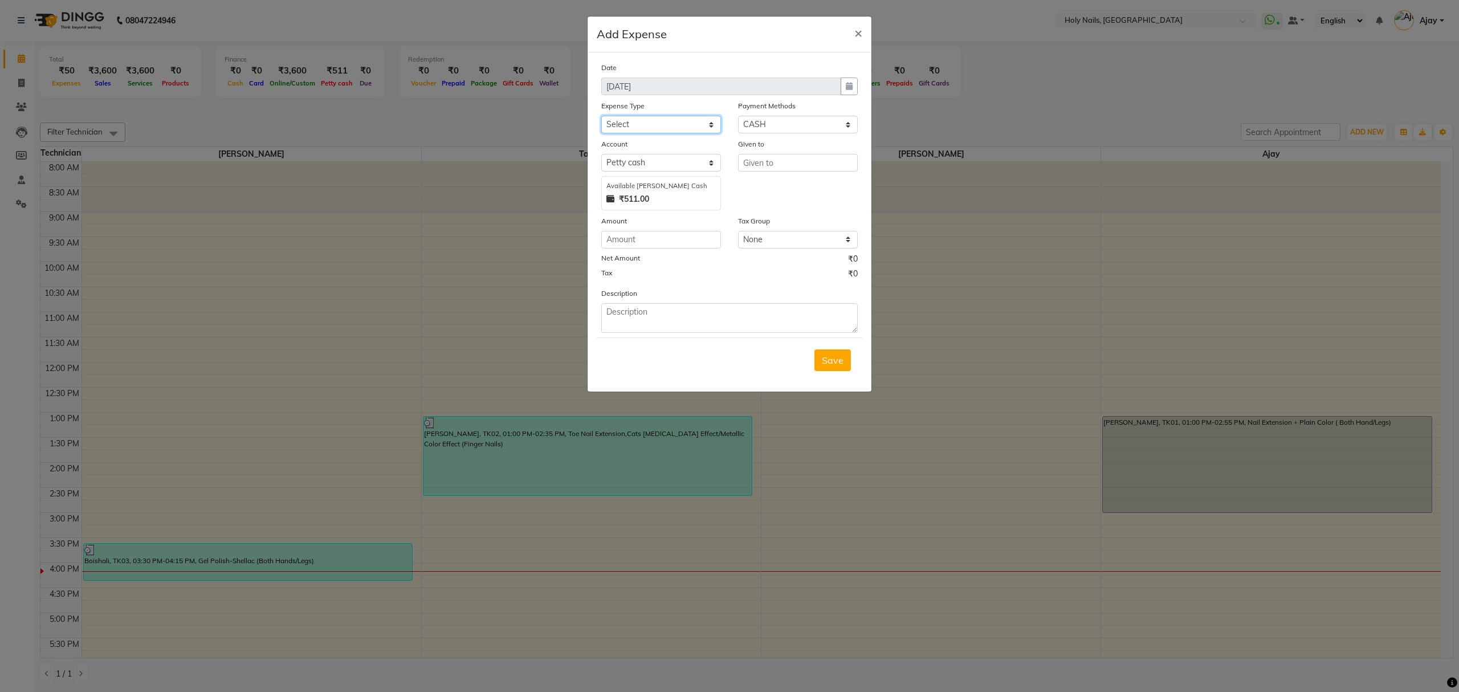
click at [702, 122] on select "Select Advance Salary Bank charges Car maintenance Cash transfer to bank Cash t…" at bounding box center [661, 125] width 120 height 18
select select "10610"
click at [601, 116] on select "Select Advance Salary Bank charges Car maintenance Cash transfer to bank Cash t…" at bounding box center [661, 125] width 120 height 18
click at [811, 162] on input "text" at bounding box center [798, 163] width 120 height 18
drag, startPoint x: 800, startPoint y: 188, endPoint x: 788, endPoint y: 188, distance: 12.5
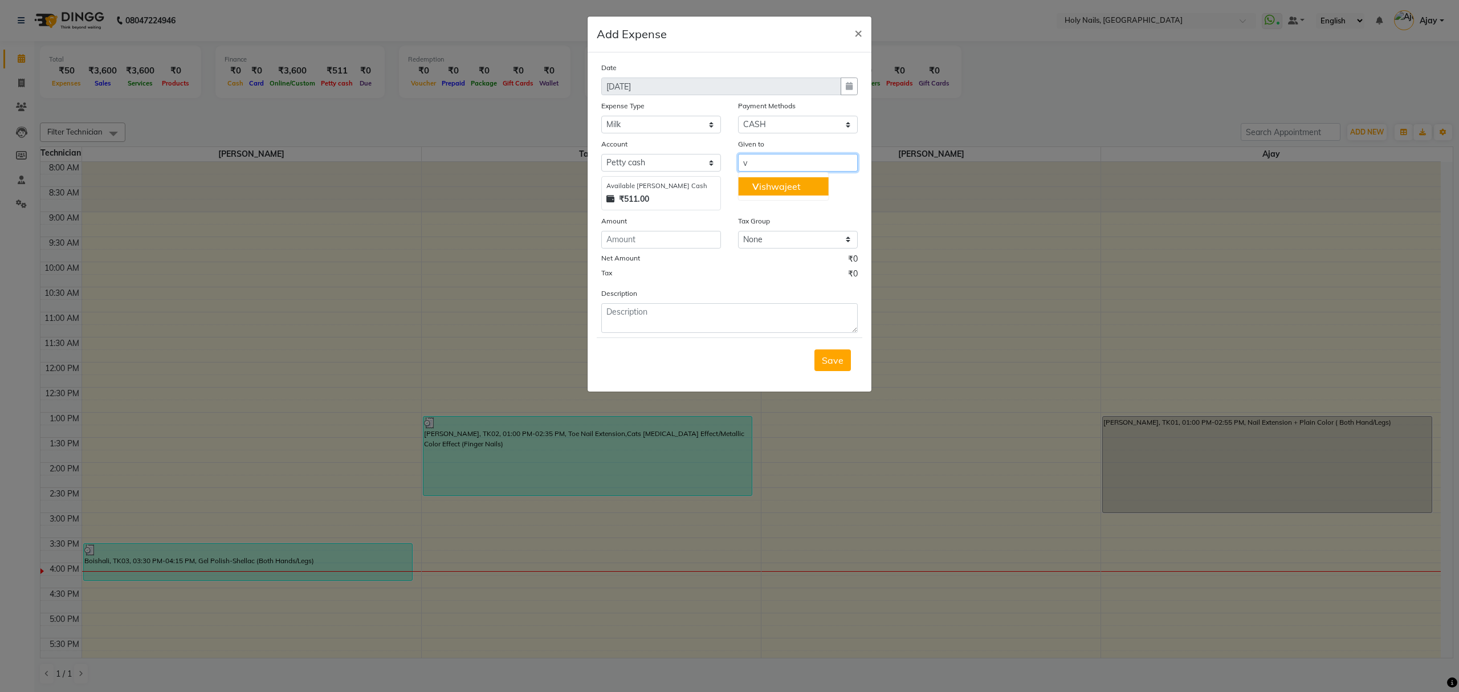
click at [796, 188] on button "V ishwajeet" at bounding box center [784, 186] width 90 height 18
type input "[PERSON_NAME]"
click at [675, 231] on input "number" at bounding box center [661, 240] width 120 height 18
type input "29"
click at [826, 359] on span "Save" at bounding box center [833, 360] width 22 height 11
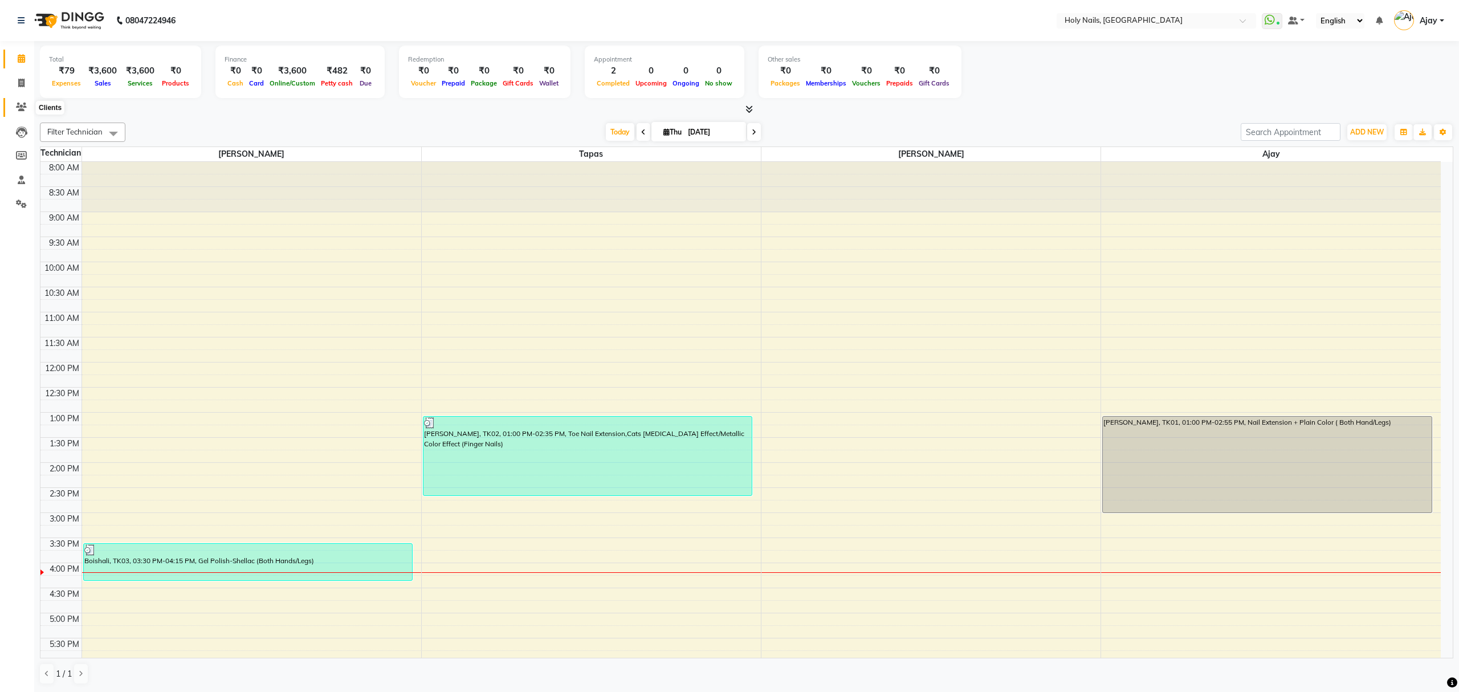
click at [25, 108] on icon at bounding box center [21, 107] width 11 height 9
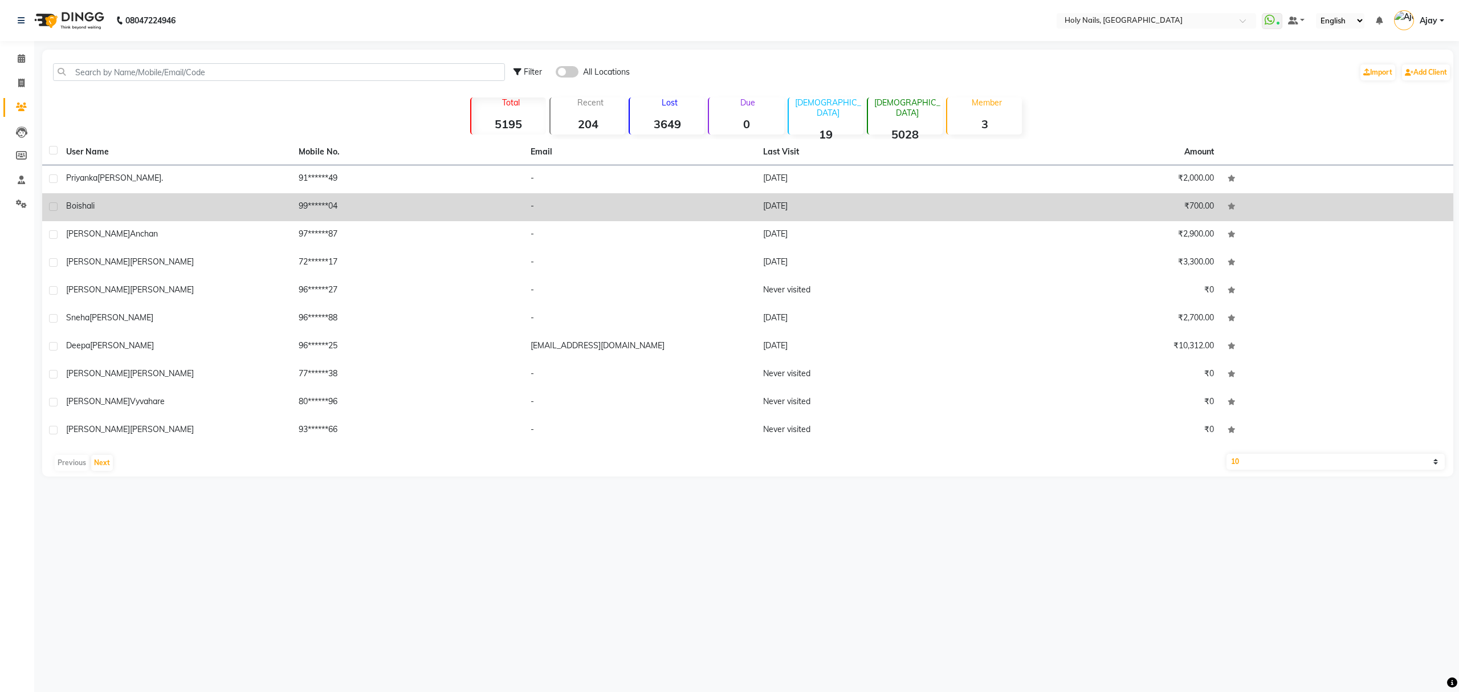
click at [283, 210] on div "Boishali" at bounding box center [175, 206] width 219 height 12
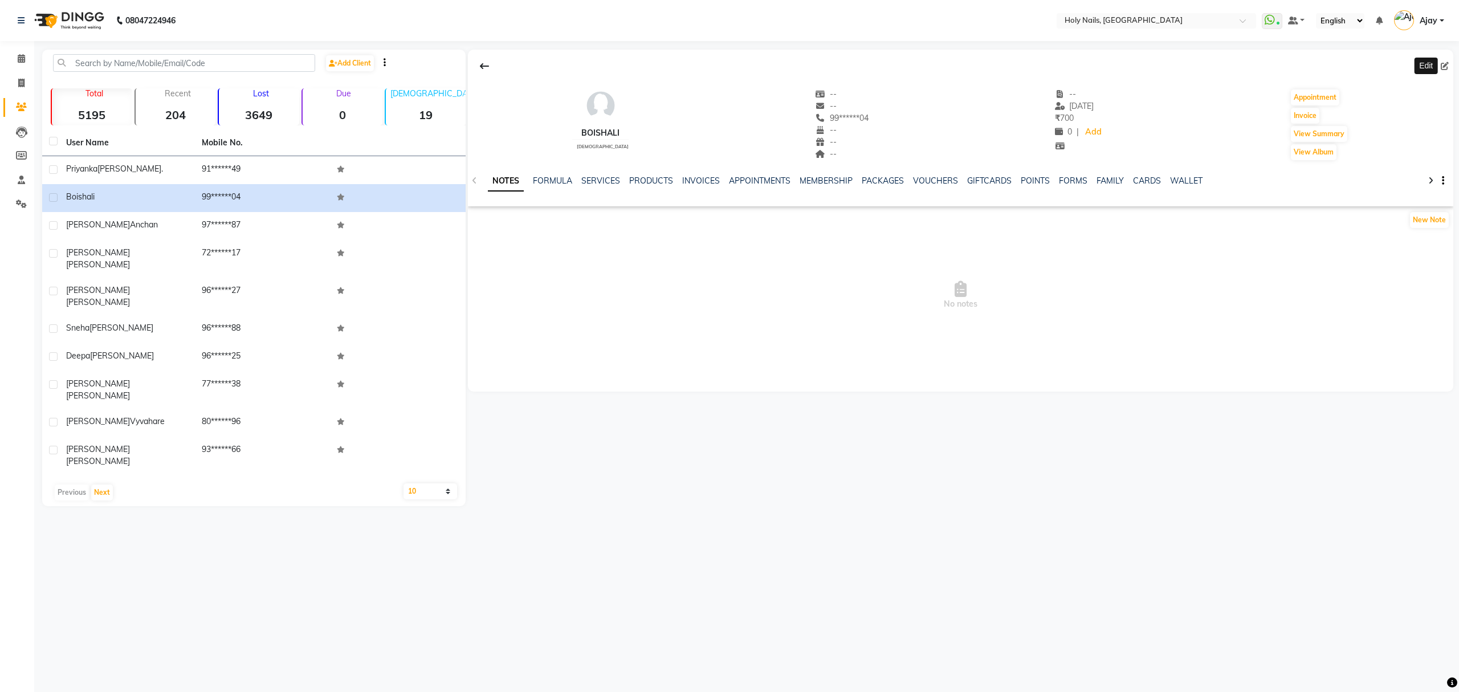
click at [1443, 62] on icon at bounding box center [1445, 66] width 8 height 8
select select "female"
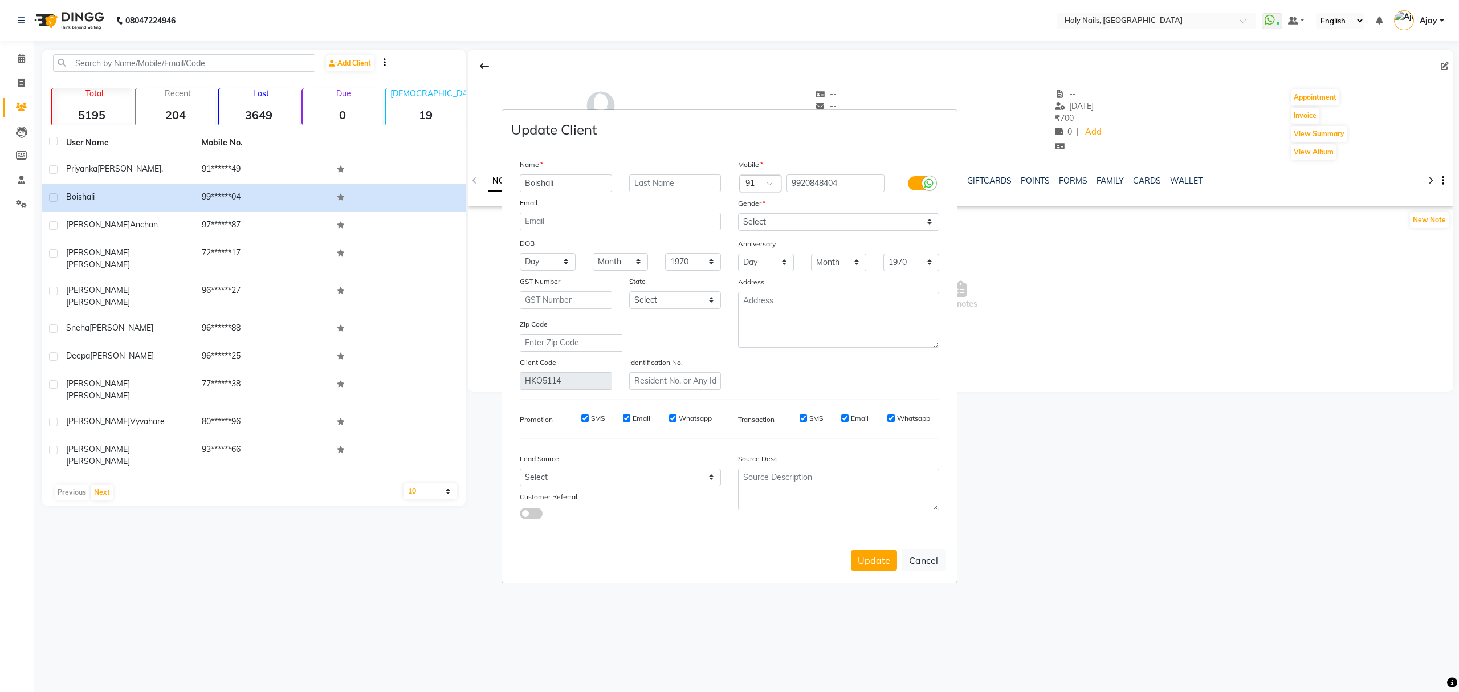
click at [591, 180] on input "Boishali" at bounding box center [566, 183] width 92 height 18
type input "B"
type input "Vaishali"
type input "Kukreja"
click at [878, 557] on button "Update" at bounding box center [874, 560] width 46 height 21
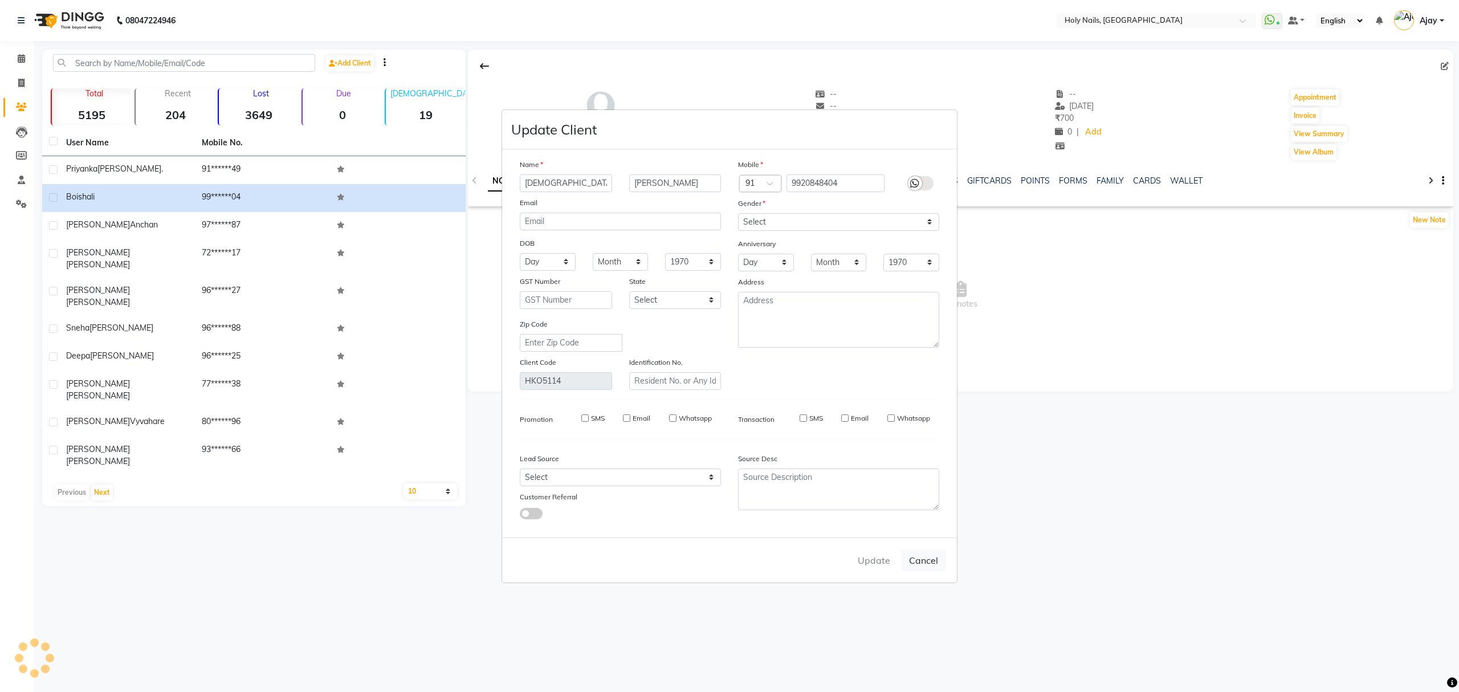
select select
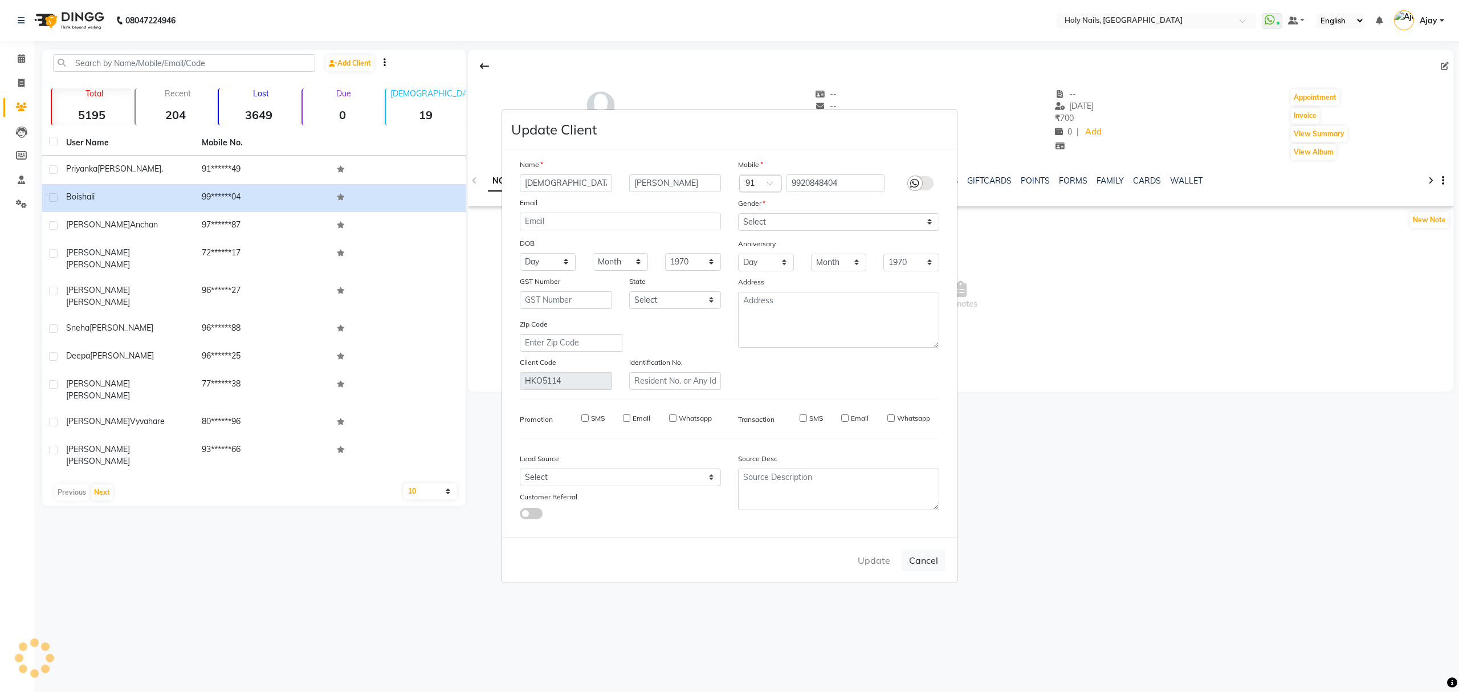
select select
checkbox input "false"
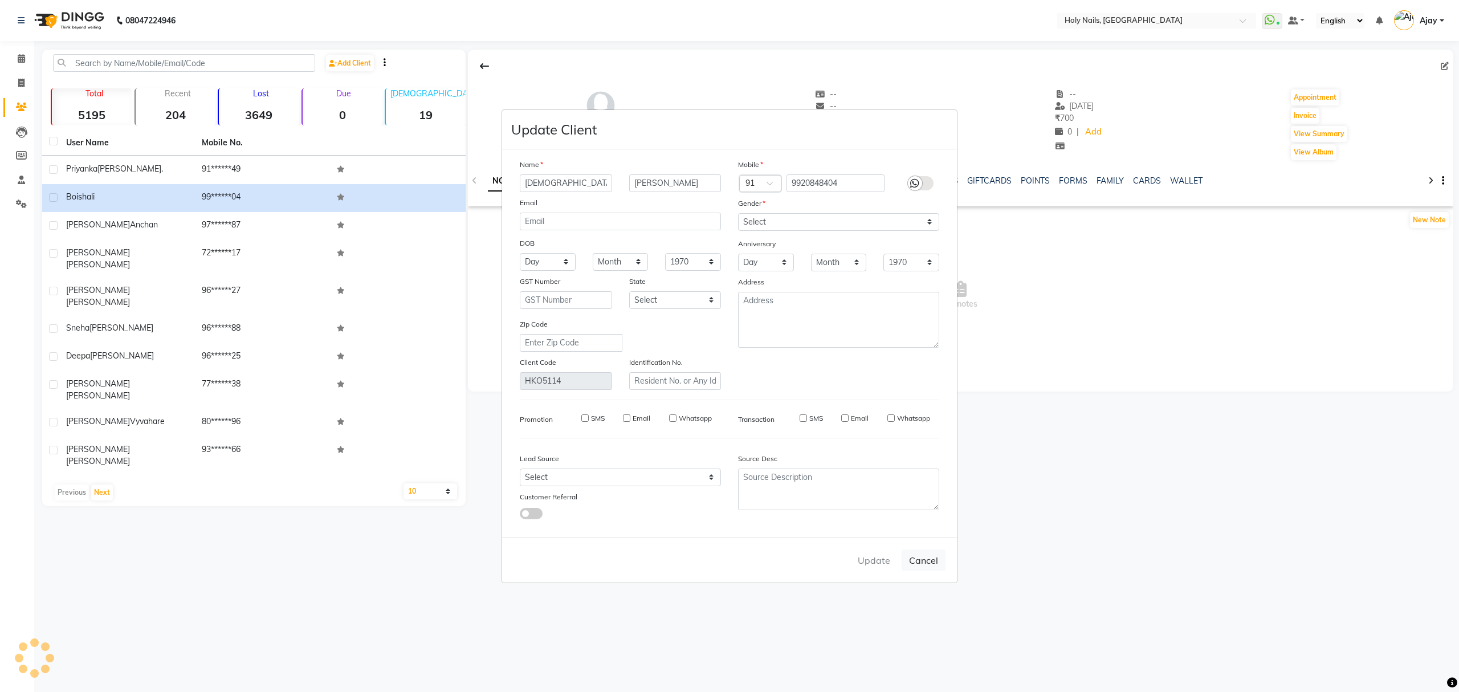
checkbox input "false"
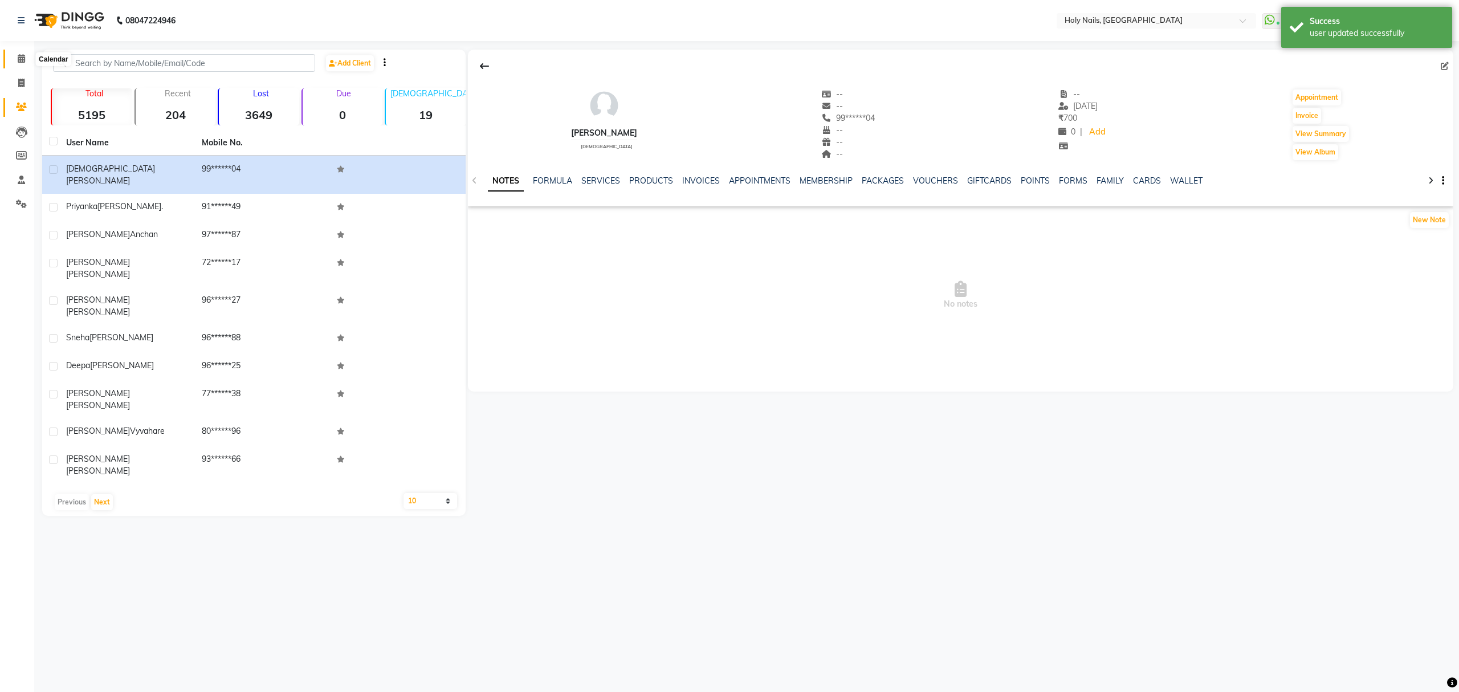
drag, startPoint x: 18, startPoint y: 53, endPoint x: 46, endPoint y: 62, distance: 29.2
click at [18, 53] on span at bounding box center [21, 58] width 20 height 13
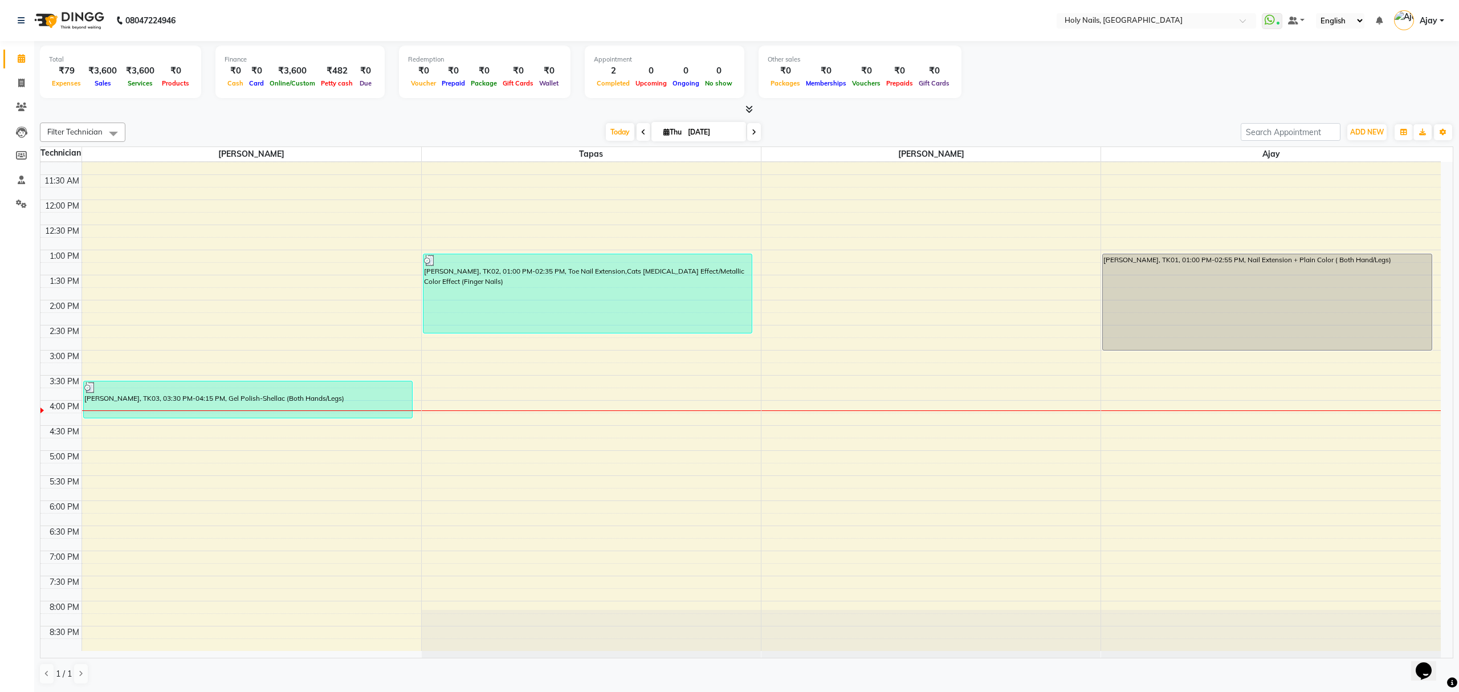
scroll to position [165, 0]
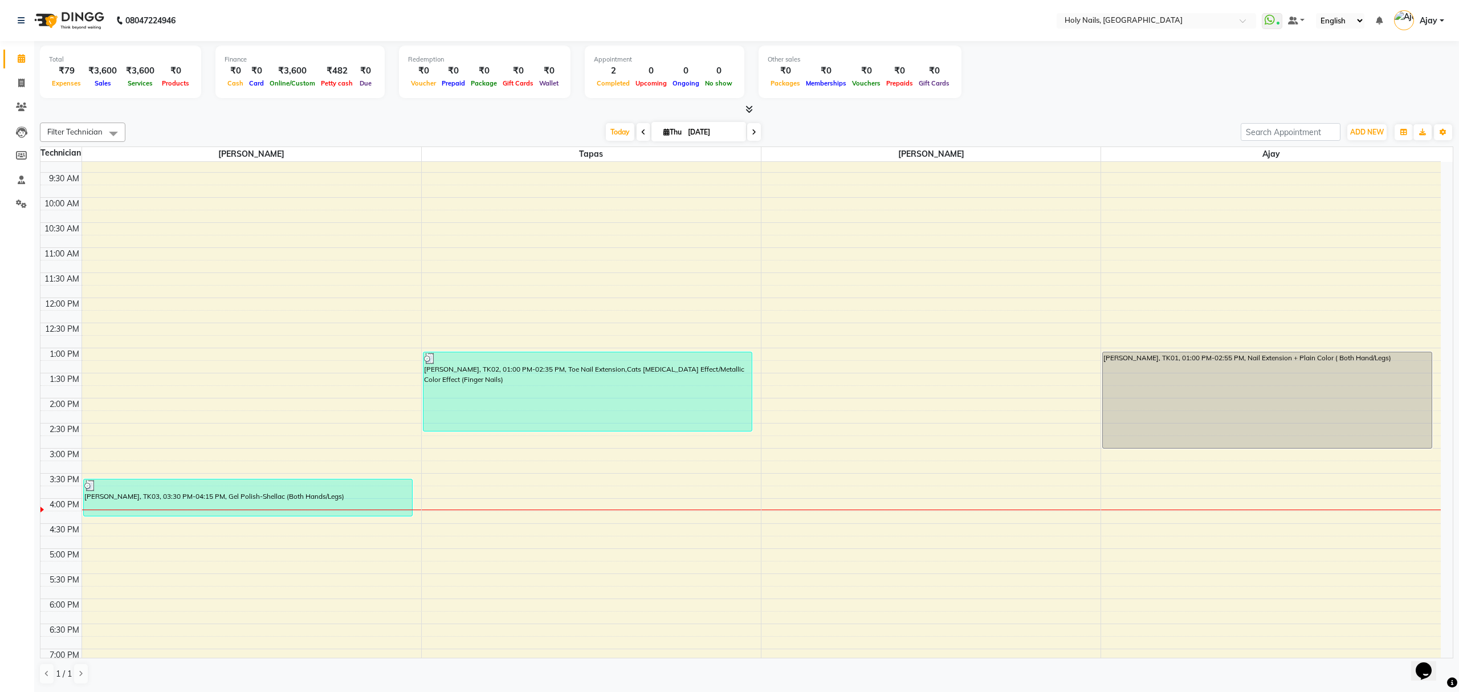
scroll to position [165, 0]
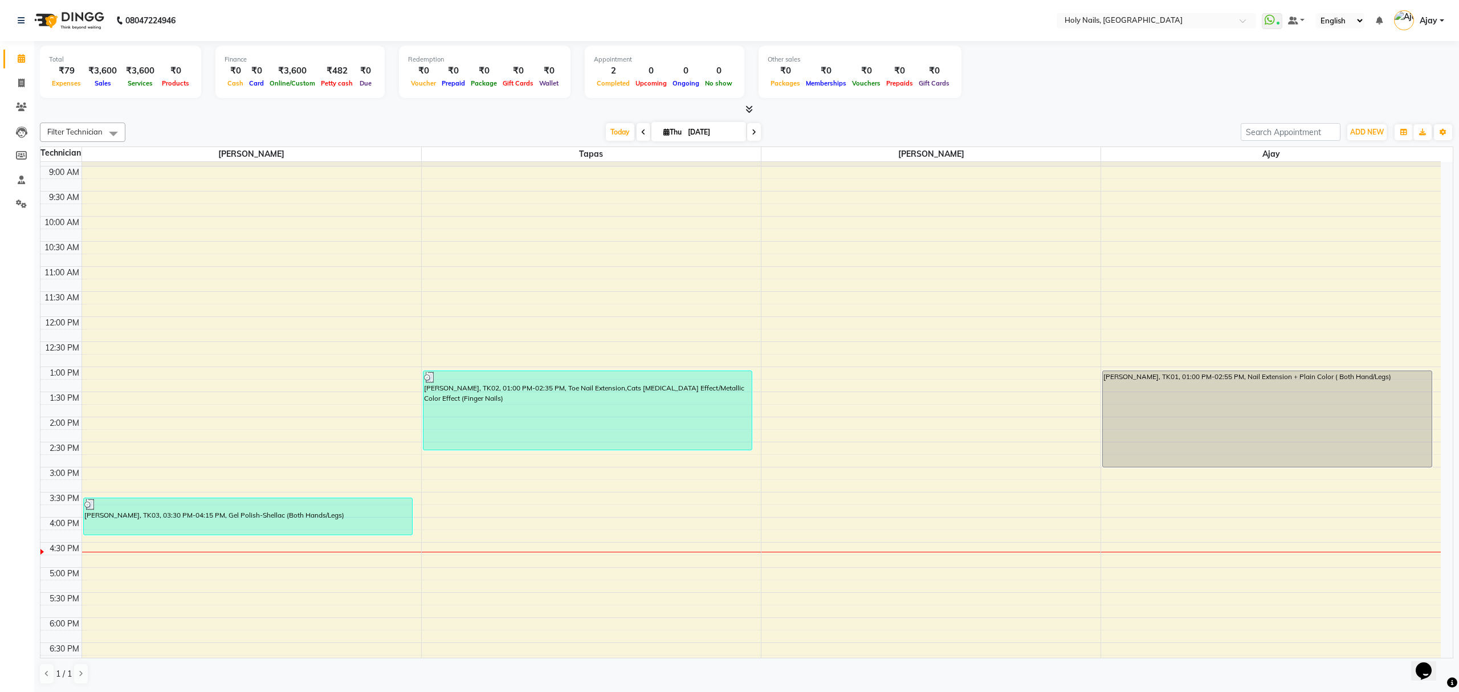
scroll to position [165, 0]
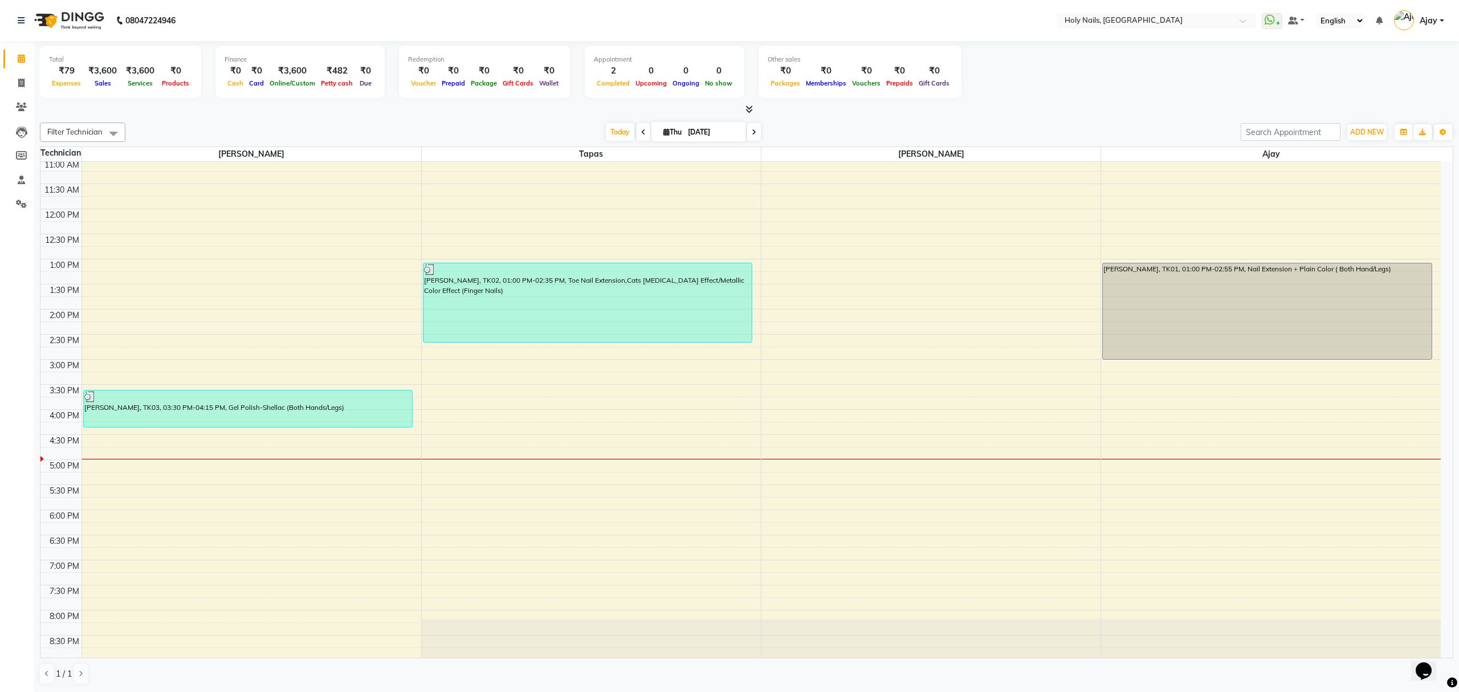
scroll to position [165, 0]
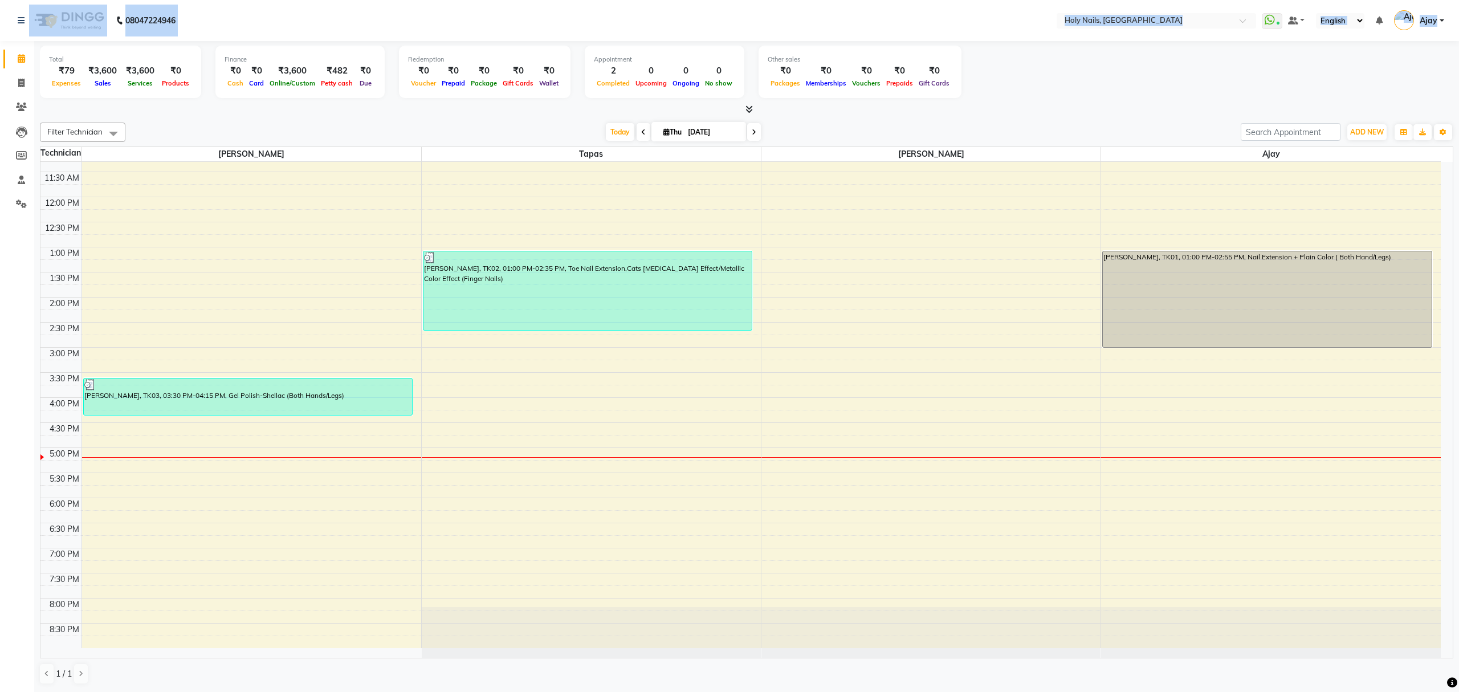
drag, startPoint x: 0, startPoint y: 56, endPoint x: 0, endPoint y: -30, distance: 85.5
click at [0, 0] on html "08047224946 Select Location × Holy Nails, Koregaon Park WhatsApp Status ✕ Statu…" at bounding box center [729, 346] width 1459 height 692
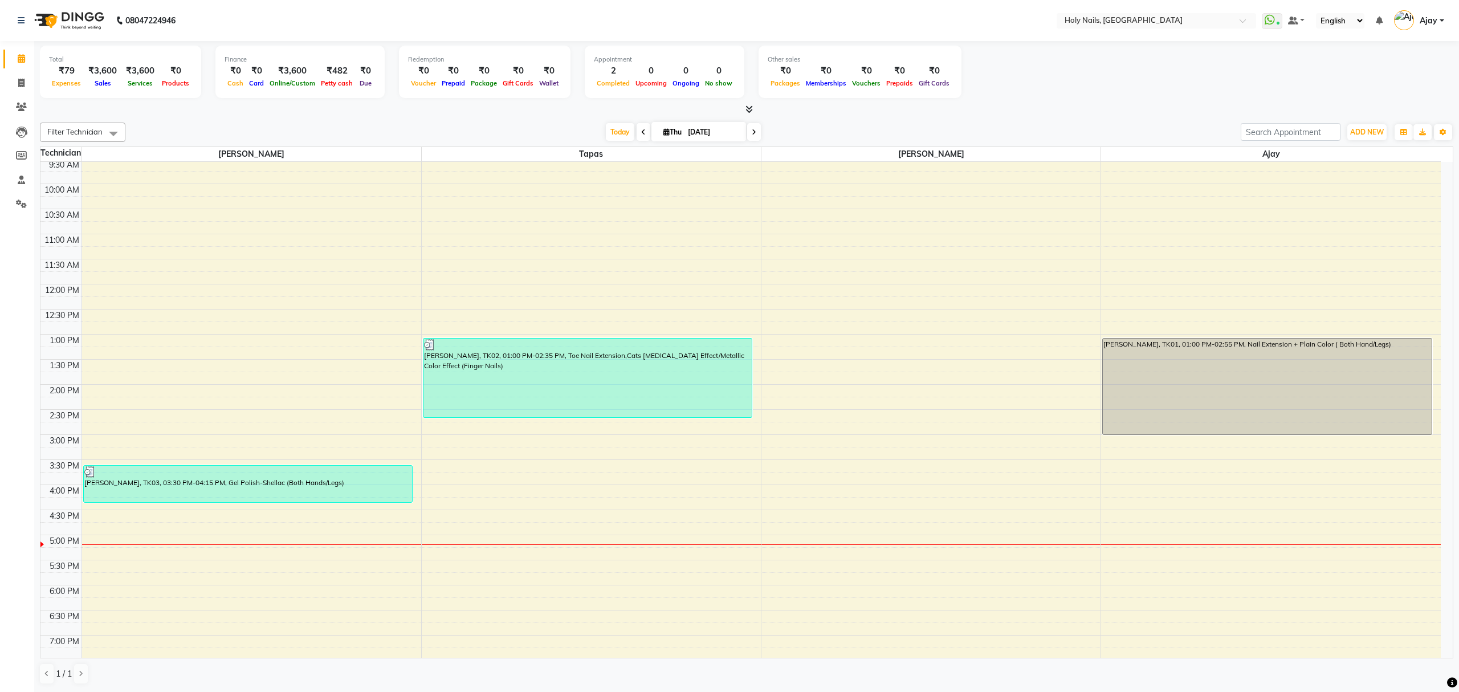
scroll to position [165, 0]
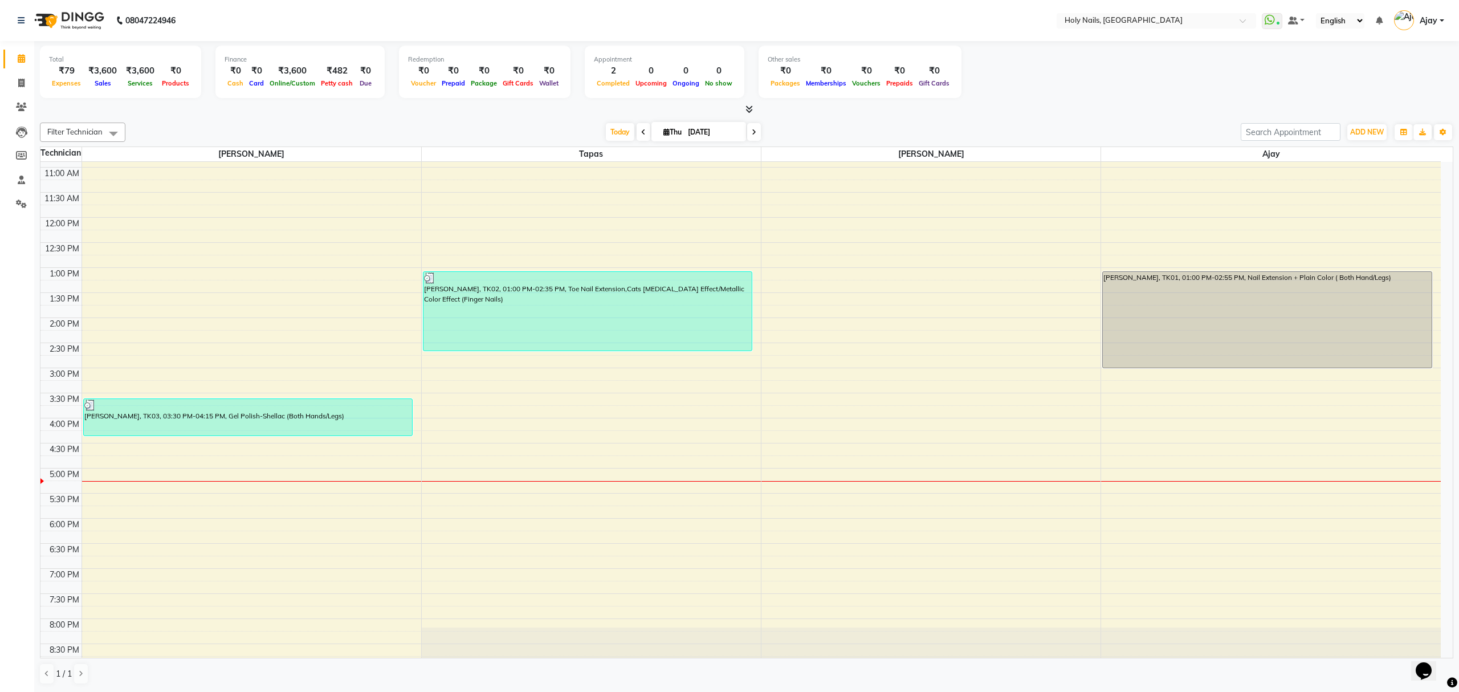
scroll to position [165, 0]
